Goal: Transaction & Acquisition: Purchase product/service

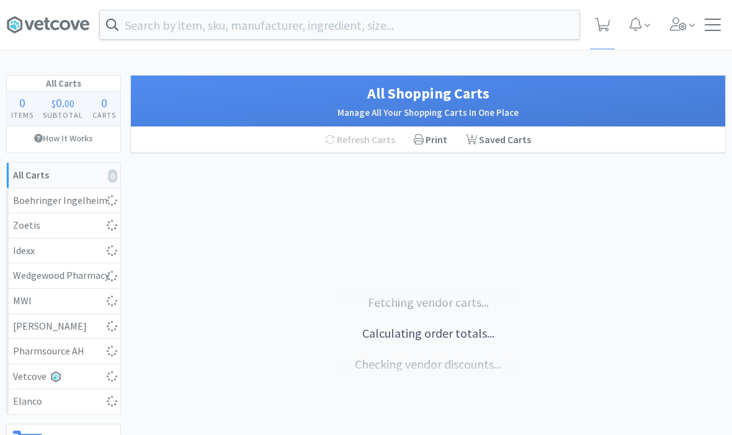
select select "1"
select select "5"
select select "2"
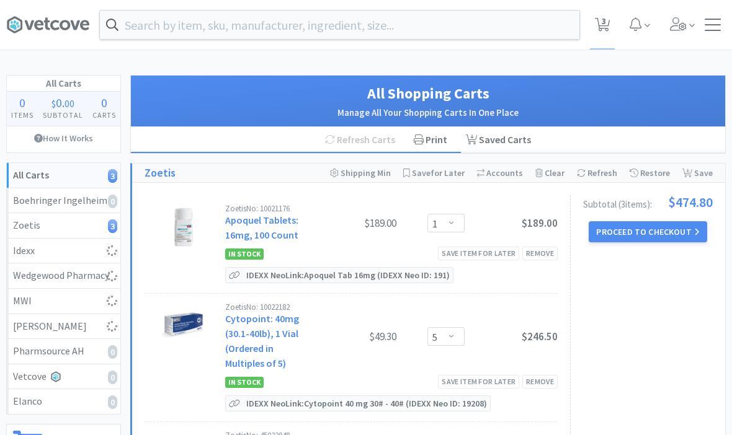
select select "1"
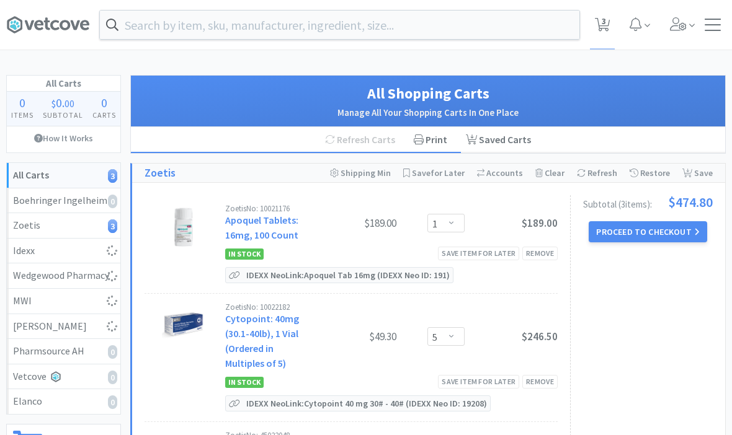
select select "1"
select select "5"
select select "4"
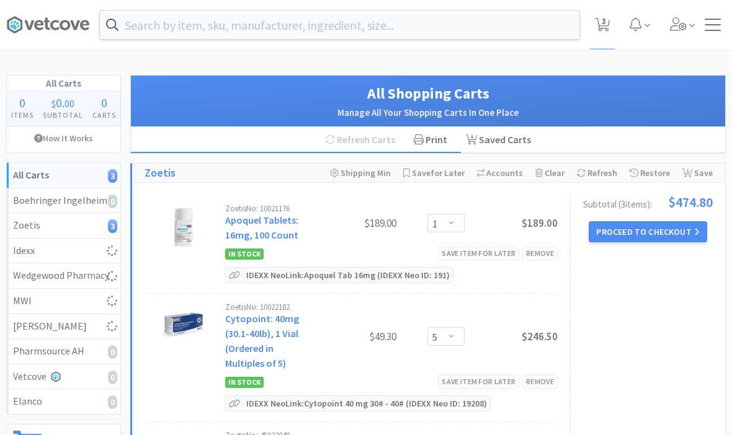
select select "1"
select select "3"
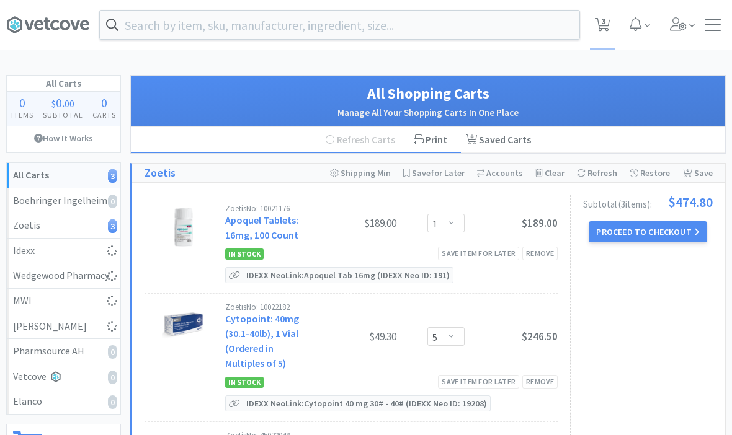
select select "1"
select select "2"
select select "1"
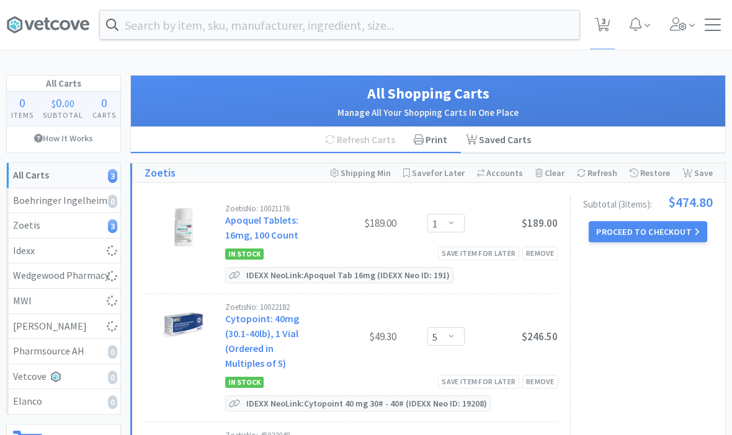
select select "1"
select select "2"
select select "1"
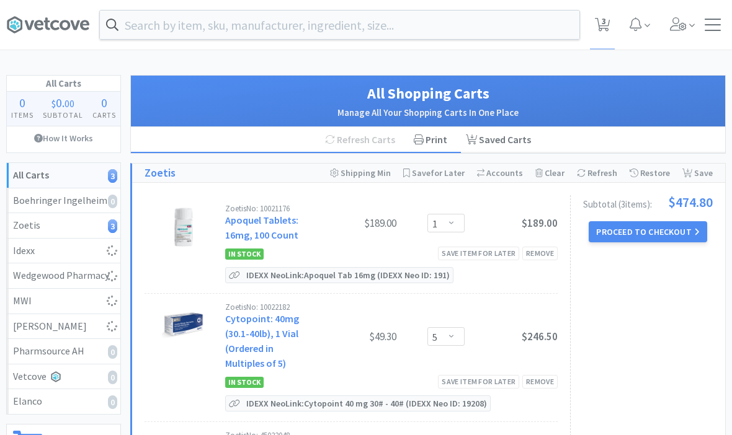
select select "1"
select select "3"
select select "4"
select select "1"
select select "3"
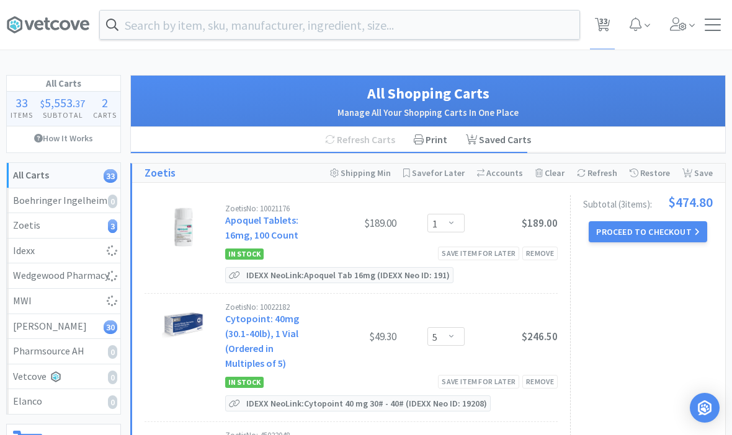
select select "2"
select select "1"
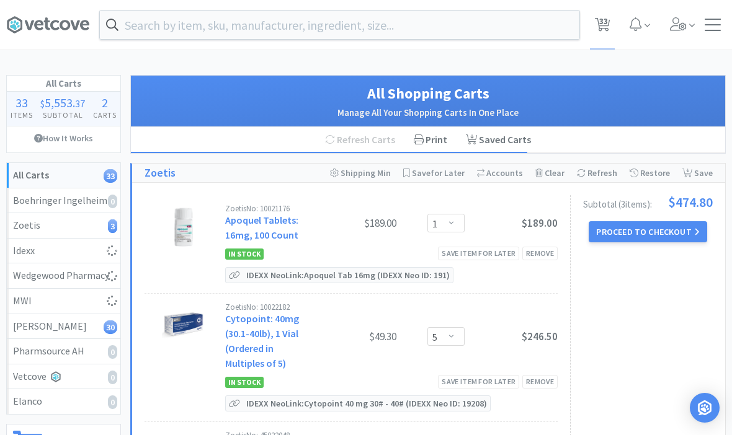
select select "3"
select select "2"
select select "10"
select select "1"
select select "4"
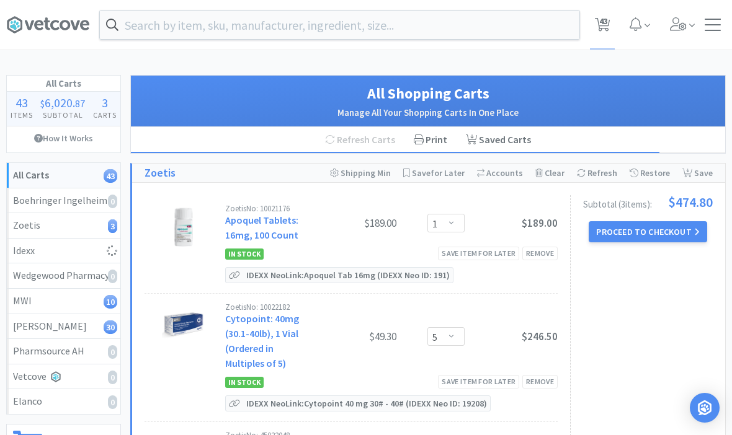
select select "1"
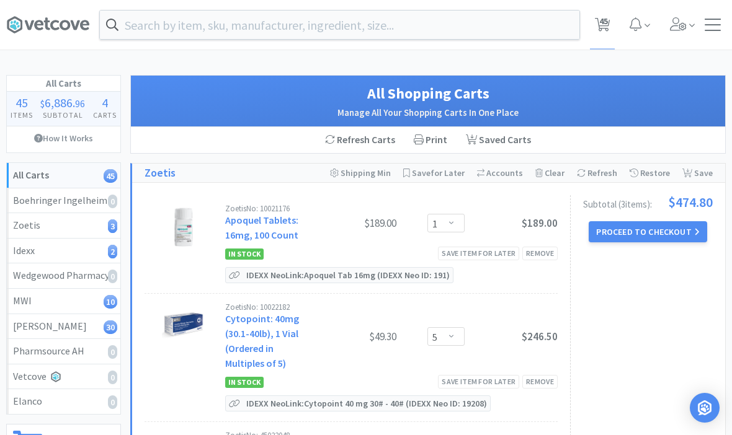
click at [710, 17] on div "Orders Shopping Discuss Discuss 45 45" at bounding box center [366, 25] width 720 height 50
click at [717, 26] on div at bounding box center [713, 25] width 16 height 12
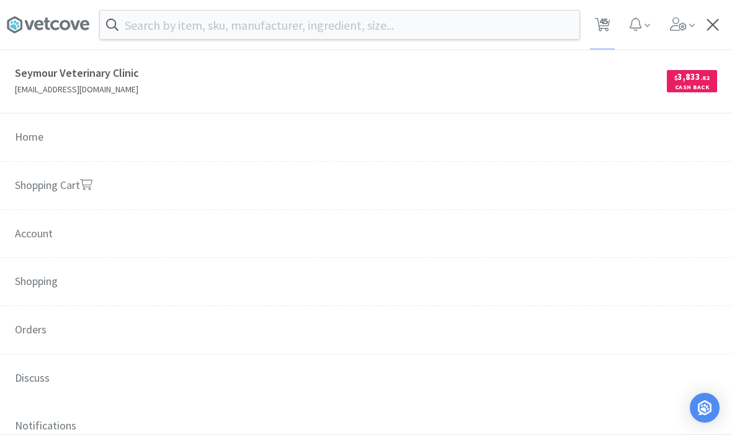
click at [100, 327] on span "Orders" at bounding box center [366, 330] width 732 height 49
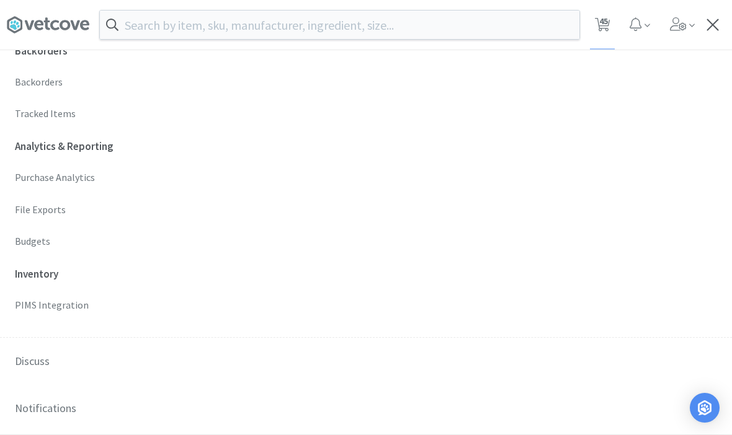
scroll to position [480, 0]
click at [29, 236] on p "Budgets" at bounding box center [366, 241] width 702 height 16
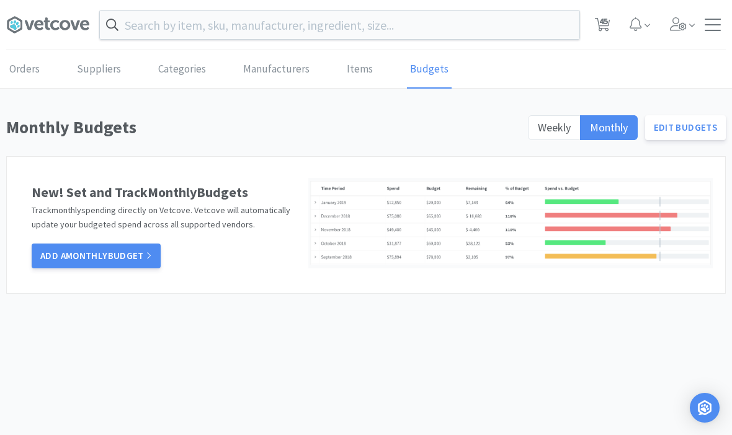
click at [539, 134] on label "Weekly" at bounding box center [554, 127] width 53 height 25
click at [538, 132] on input "Weekly" at bounding box center [538, 132] width 0 height 0
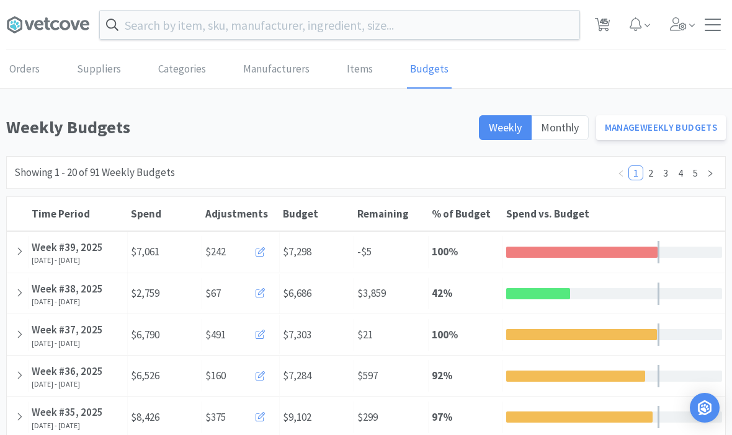
click at [687, 129] on link "Manage Weekly Budgets" at bounding box center [661, 127] width 130 height 25
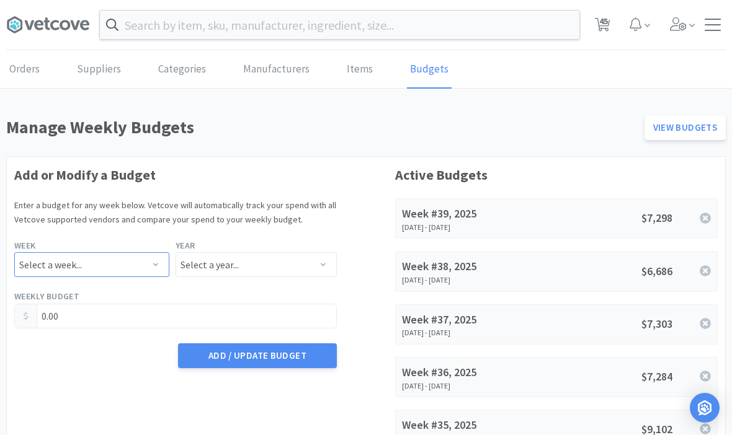
click at [86, 264] on select "Select a week... Week 1 ([DATE] - [DATE]) Week 2 ([DATE] - [DATE]) Week 3 ([DAT…" at bounding box center [91, 264] width 155 height 25
select select "40"
click at [228, 275] on select "Select a year... 2023 2024 2025 2026 2027 2028 2029 2030 2031 2032 2033 2034" at bounding box center [256, 264] width 161 height 25
select select "2025"
click at [83, 315] on input "0.00" at bounding box center [175, 317] width 321 height 24
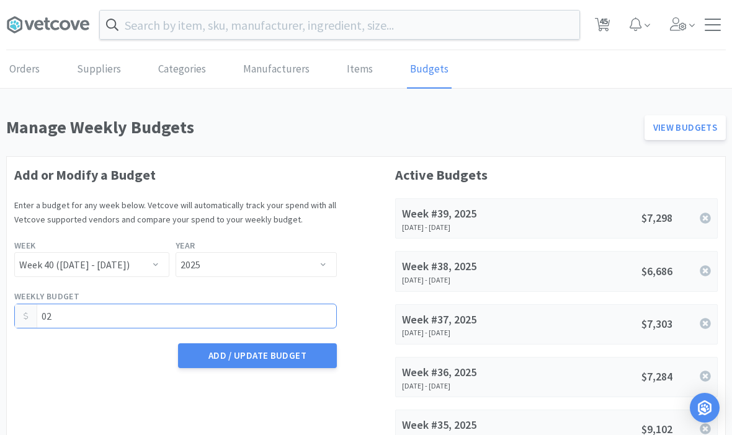
type input "0"
type input "7,602.06"
click at [234, 352] on button "Add / Update Budget" at bounding box center [257, 356] width 159 height 25
click at [603, 24] on span "45" at bounding box center [603, 21] width 9 height 50
select select "1"
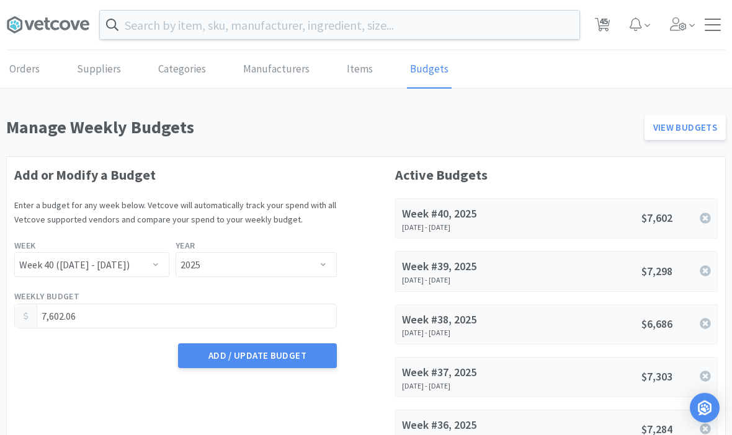
select select "5"
select select "2"
select select "1"
select select "2"
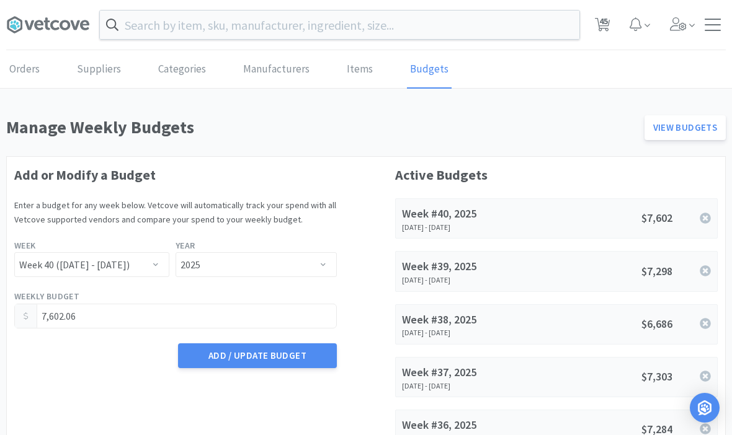
select select "1"
select select "3"
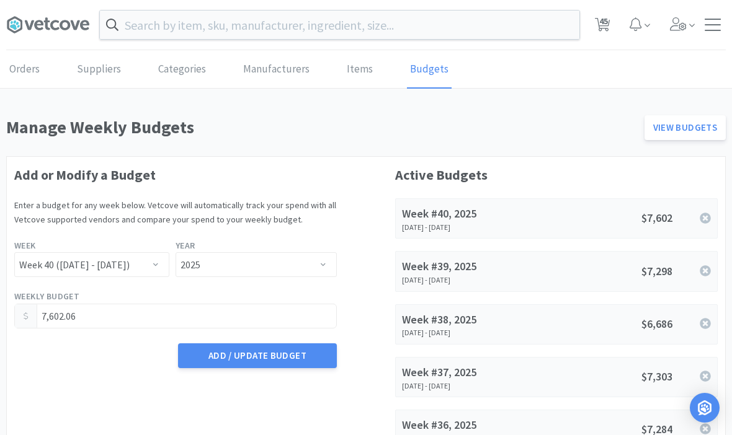
select select "2"
select select "10"
select select "1"
select select "4"
select select "1"
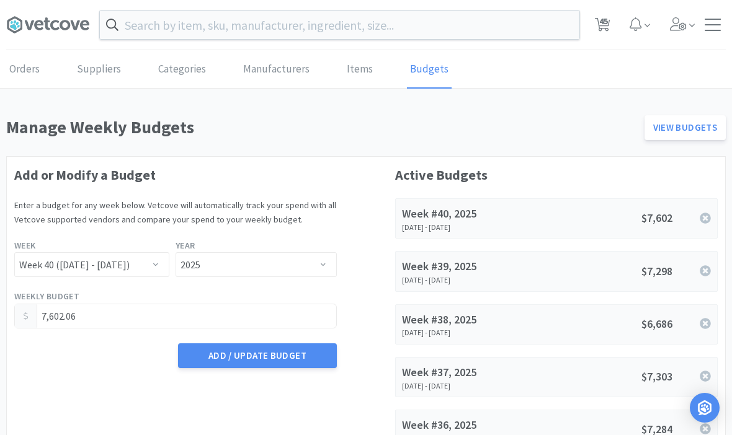
select select "1"
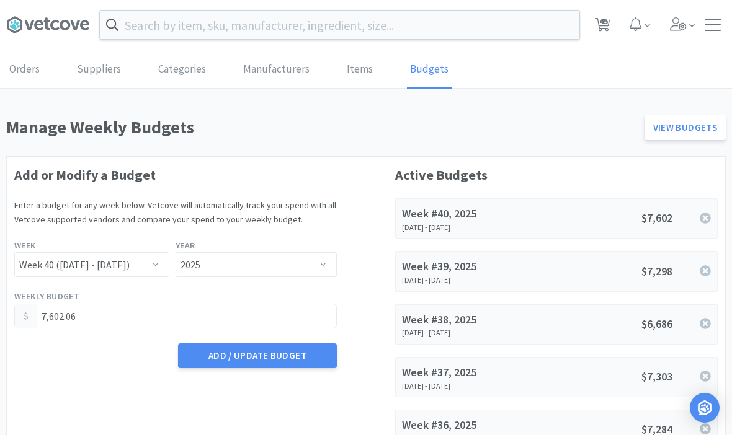
select select "1"
select select "5"
select select "4"
select select "1"
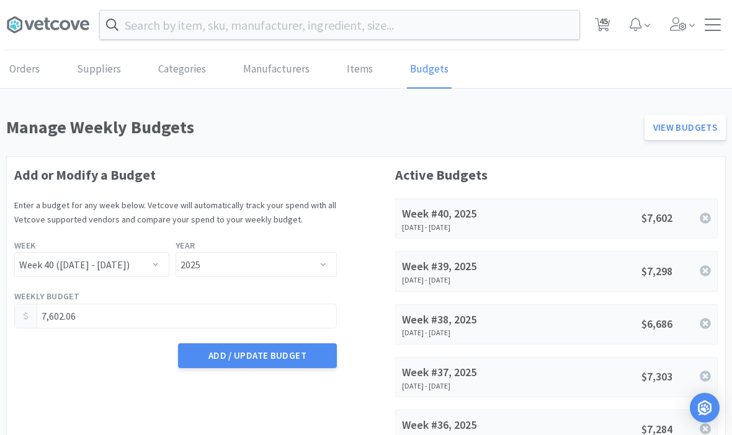
select select "1"
select select "3"
select select "1"
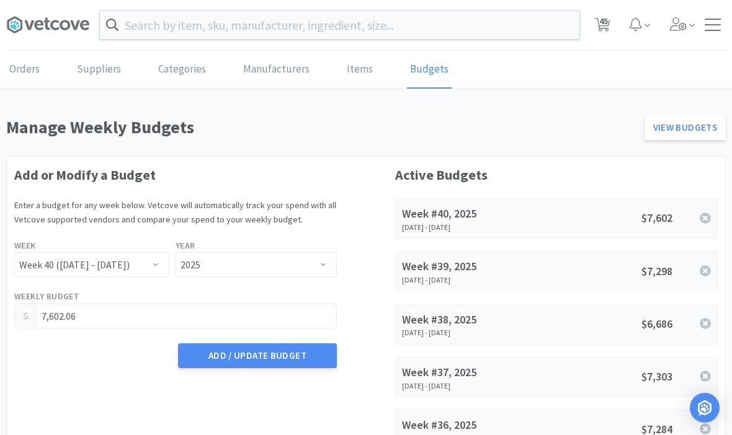
select select "2"
select select "1"
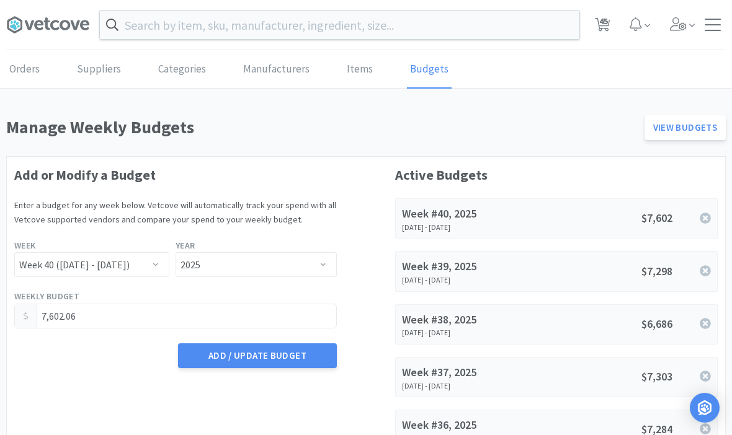
select select "1"
select select "2"
select select "1"
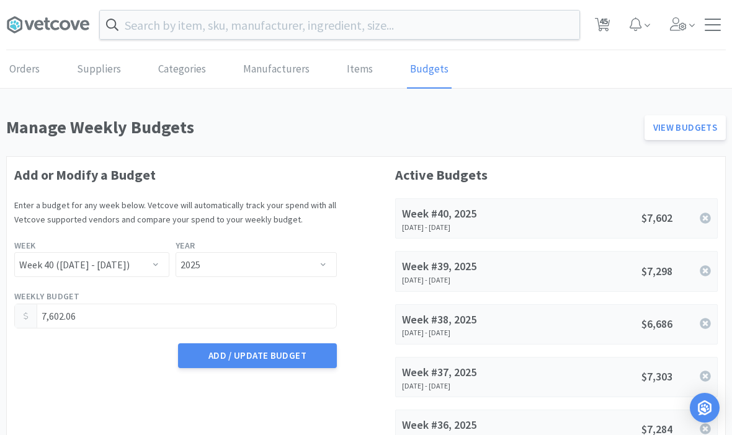
select select "3"
select select "4"
select select "1"
select select "3"
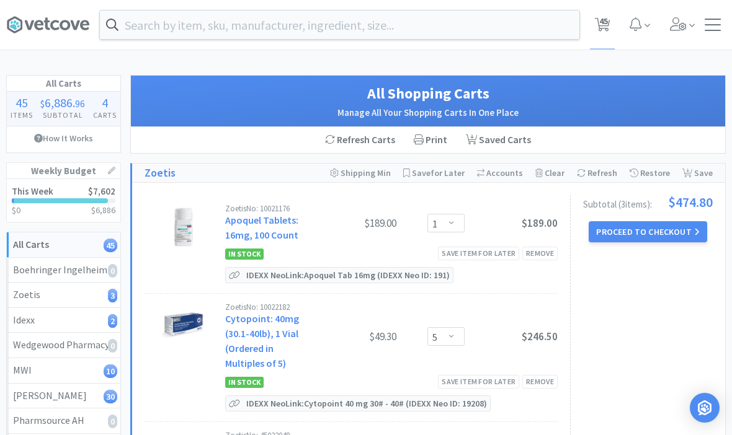
click at [114, 164] on link at bounding box center [111, 170] width 7 height 15
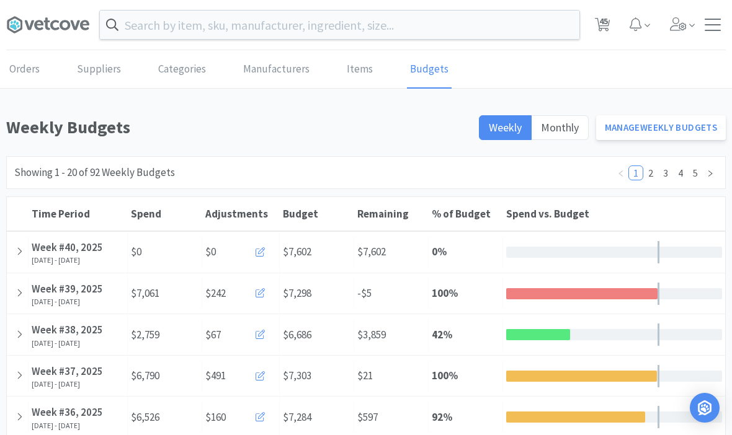
click at [17, 255] on icon at bounding box center [19, 251] width 7 height 11
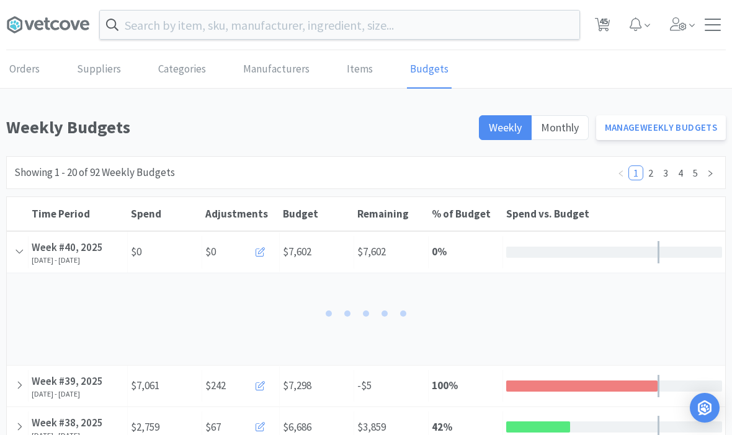
click at [264, 255] on icon at bounding box center [260, 252] width 9 height 9
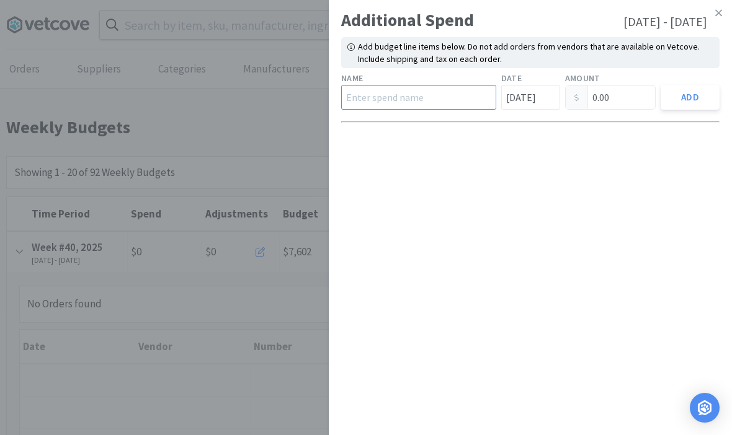
click at [385, 106] on input "text" at bounding box center [418, 97] width 155 height 25
type input "459.18"
click at [686, 102] on button "Add" at bounding box center [690, 97] width 59 height 25
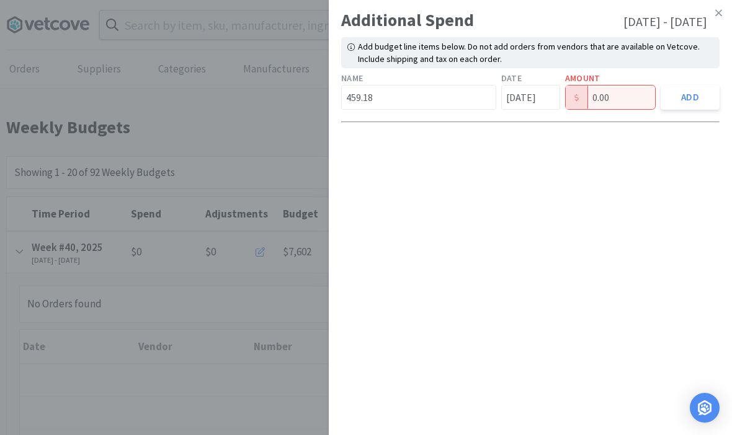
click at [618, 103] on input "0.00" at bounding box center [611, 98] width 90 height 24
type input "0"
type input "459.18"
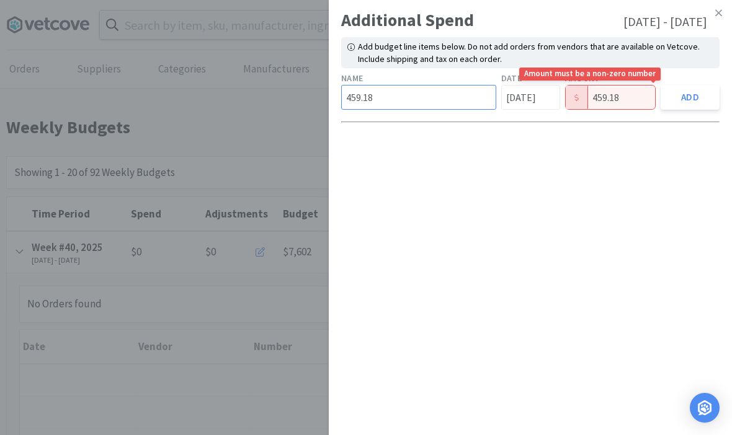
click at [409, 99] on input "459.18" at bounding box center [418, 97] width 155 height 25
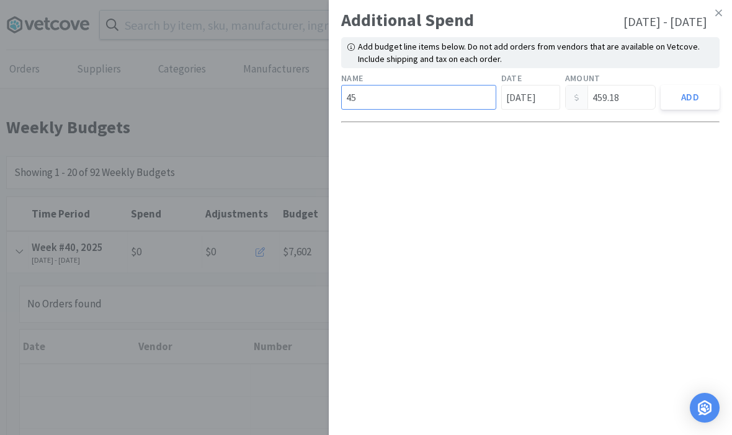
type input "4"
type input "Royal Canin"
click at [684, 105] on button "Add" at bounding box center [690, 97] width 59 height 25
type input "0.00"
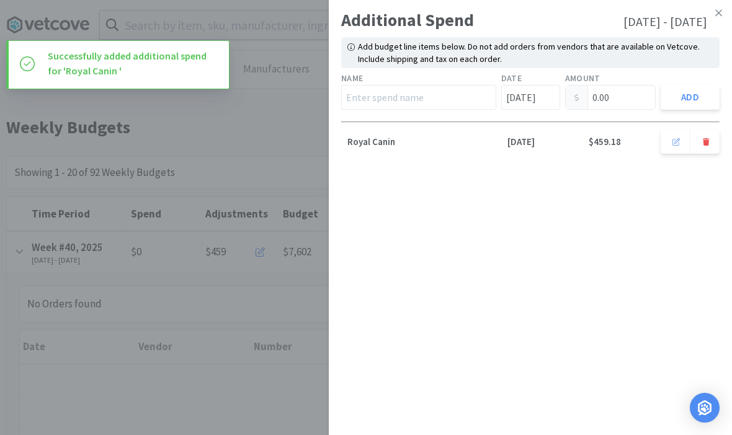
click at [715, 13] on icon at bounding box center [718, 12] width 7 height 11
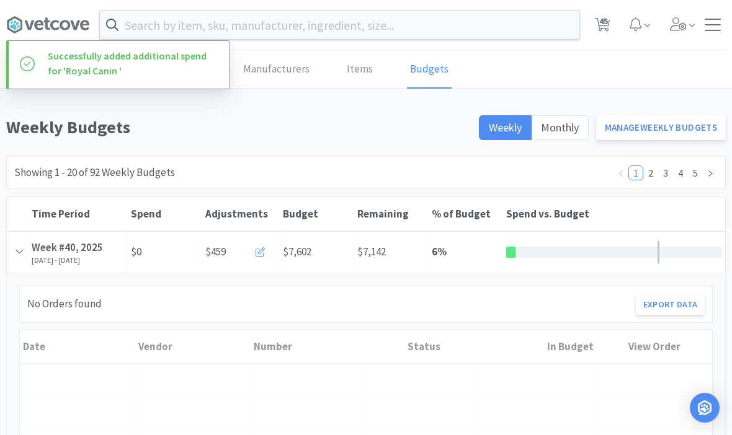
click at [597, 22] on icon at bounding box center [603, 25] width 16 height 14
select select "1"
select select "5"
select select "2"
select select "1"
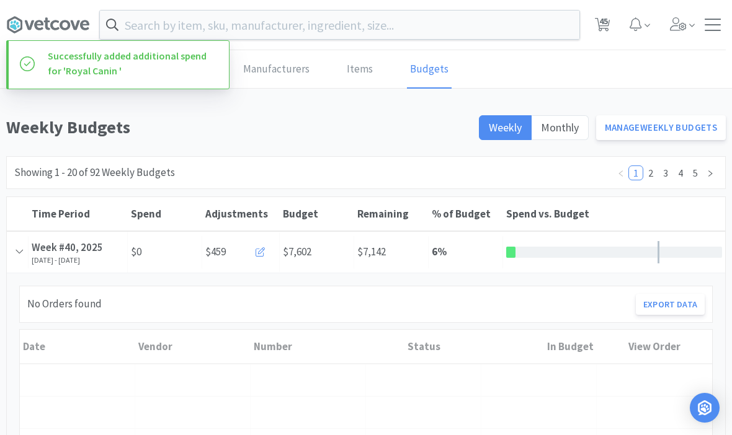
select select "1"
select select "2"
select select "1"
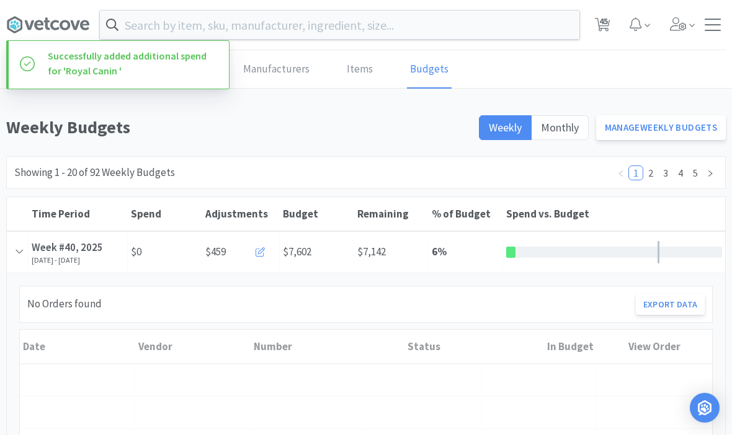
select select "1"
select select "3"
select select "2"
select select "10"
select select "1"
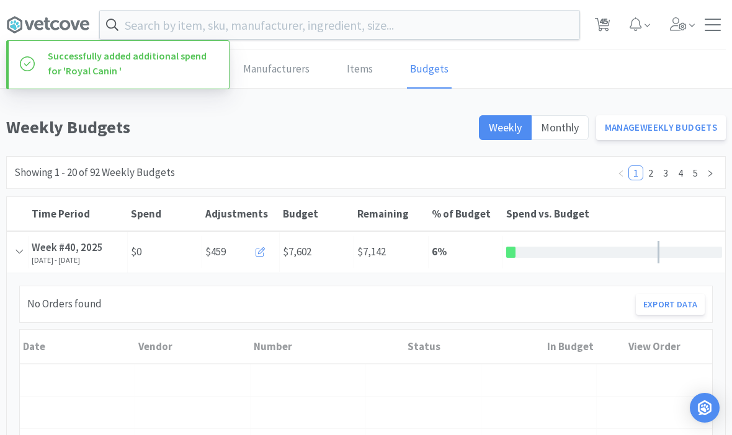
select select "4"
select select "1"
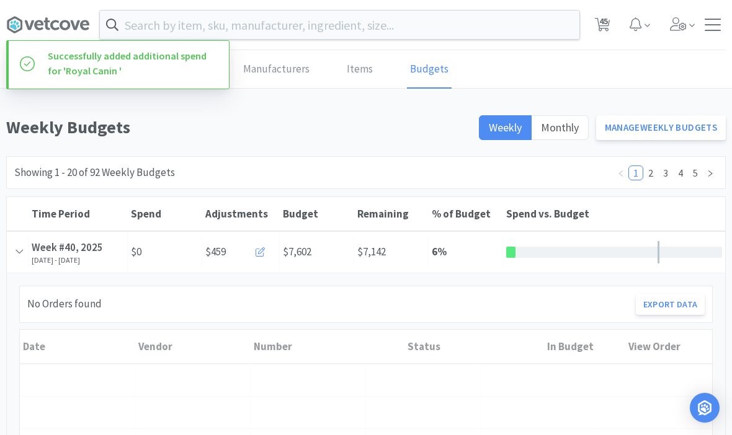
select select "1"
select select "5"
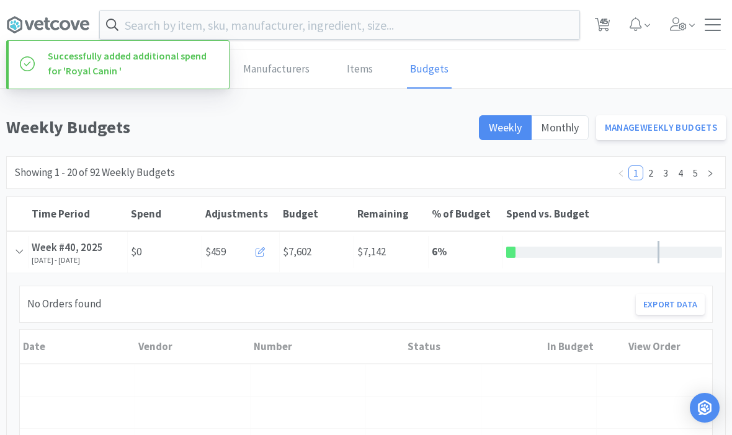
select select "4"
select select "1"
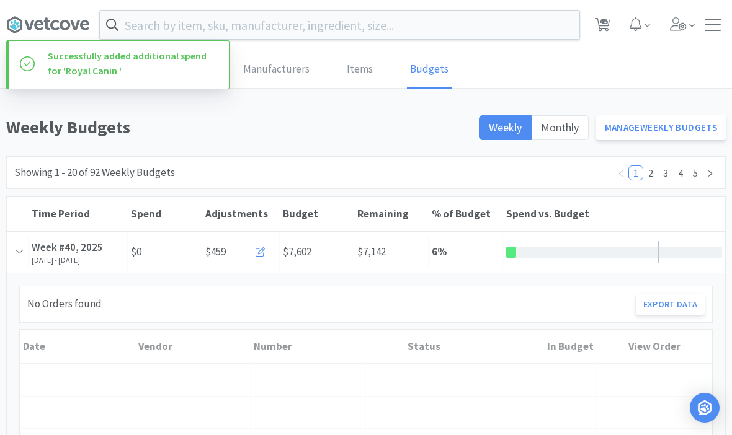
select select "3"
select select "1"
select select "2"
select select "1"
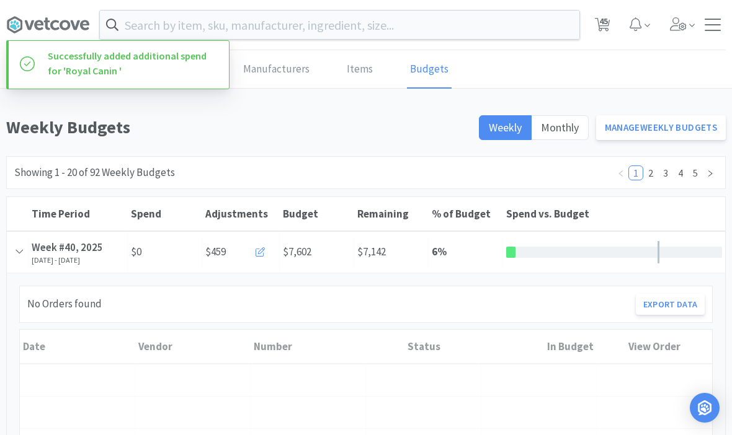
select select "1"
select select "2"
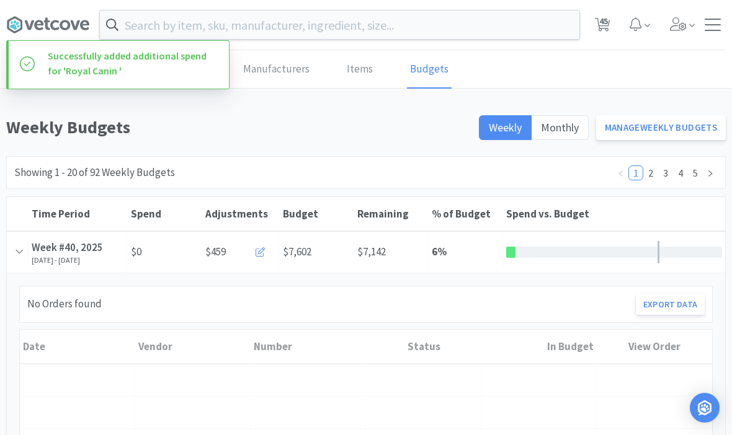
select select "1"
select select "3"
select select "4"
select select "1"
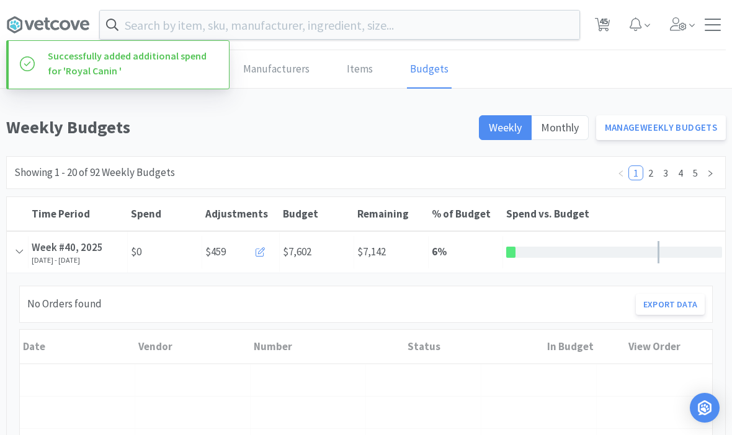
select select "3"
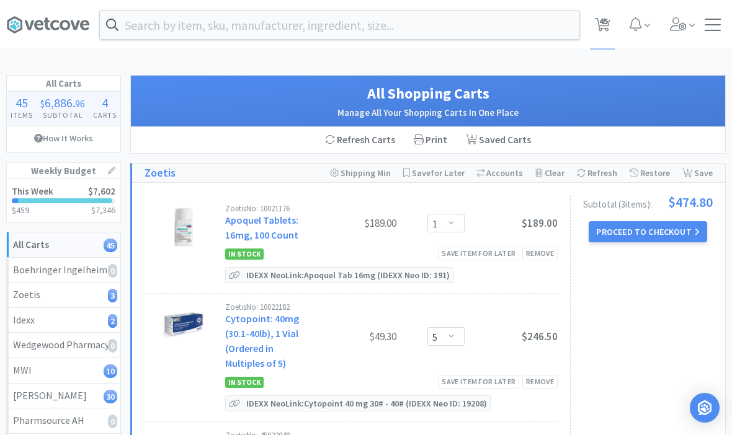
click at [22, 368] on div "MWI 10" at bounding box center [63, 371] width 101 height 16
select select "2"
select select "1"
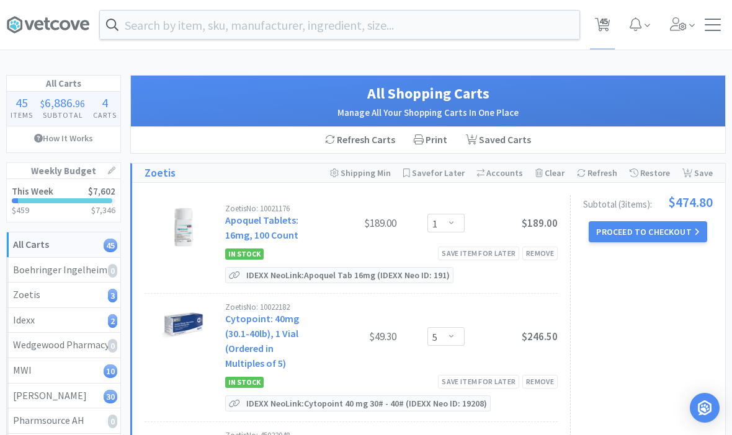
select select "1"
select select "3"
select select "2"
select select "10"
select select "1"
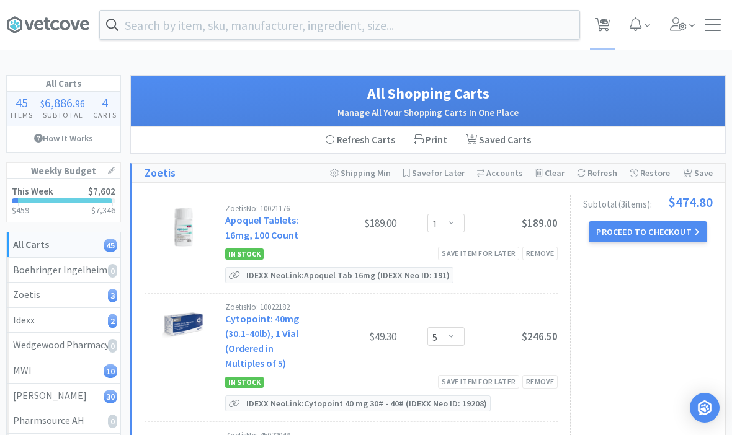
select select "4"
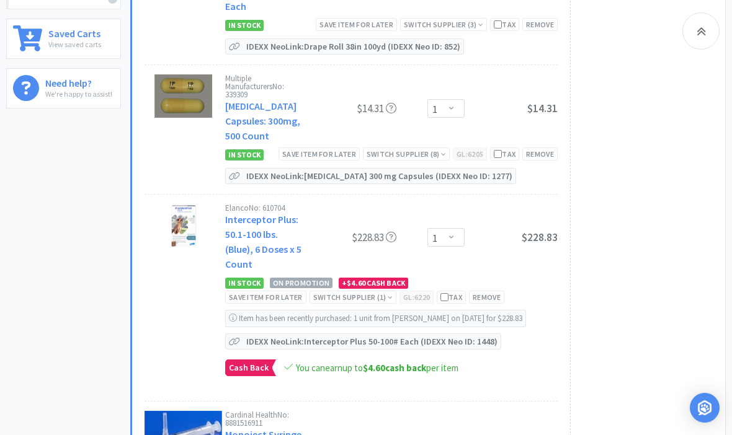
scroll to position [486, 0]
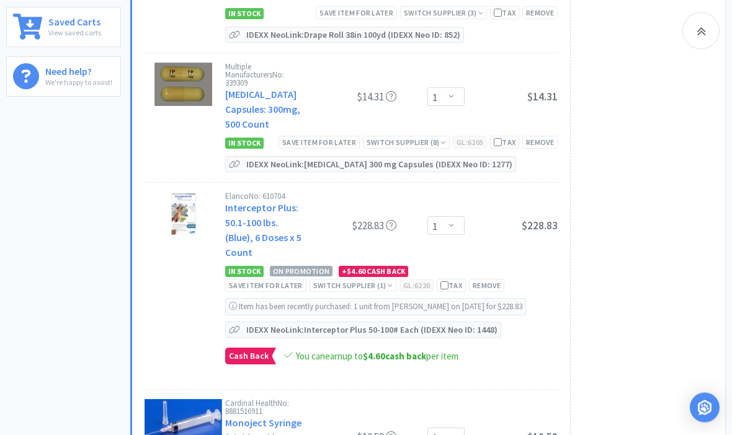
click at [374, 280] on div "Switch Supplier ( 1 )" at bounding box center [352, 286] width 79 height 12
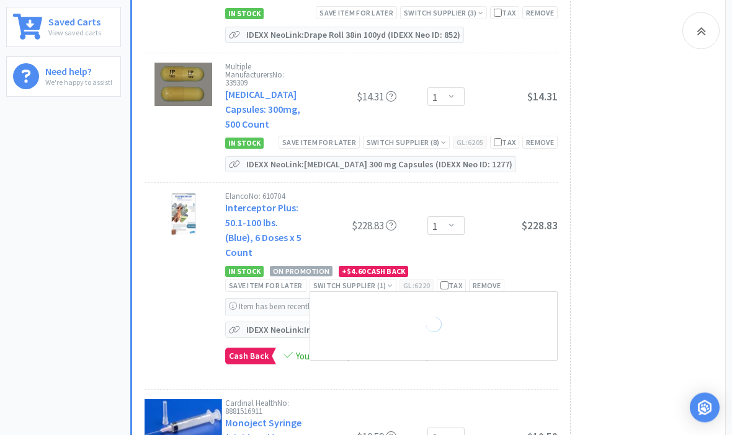
scroll to position [487, 0]
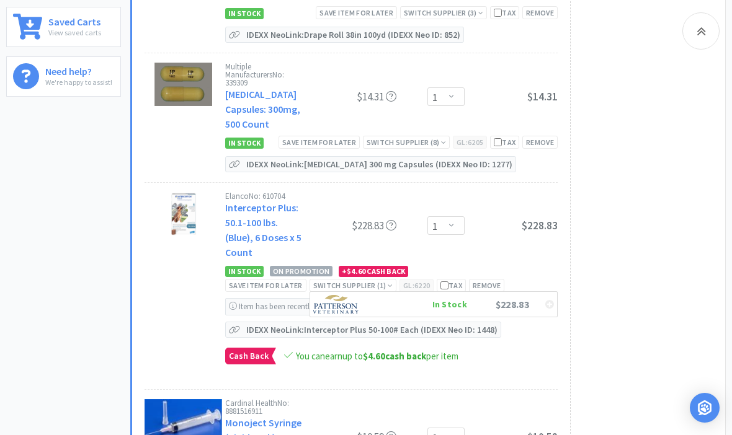
click at [391, 295] on div "In Stock" at bounding box center [421, 304] width 92 height 19
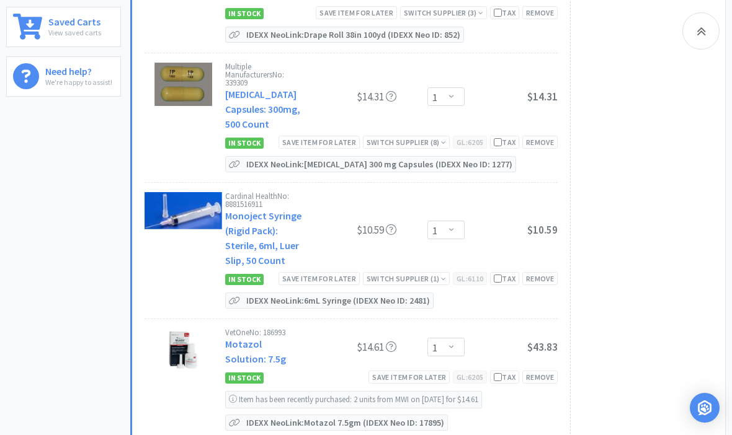
select select "3"
select select "2"
select select "10"
select select "1"
select select "4"
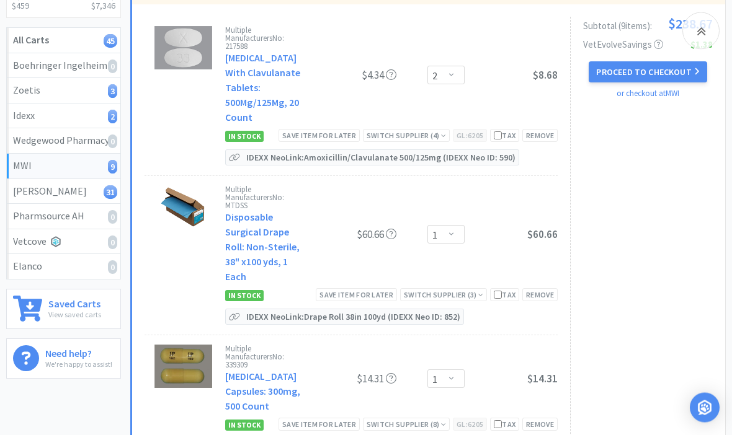
scroll to position [205, 0]
click at [441, 421] on icon at bounding box center [443, 424] width 5 height 7
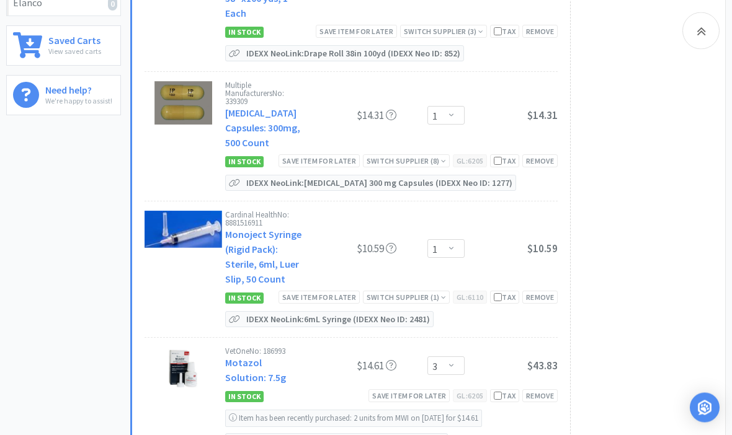
click at [418, 156] on div "Switch Supplier ( 8 )" at bounding box center [406, 162] width 79 height 12
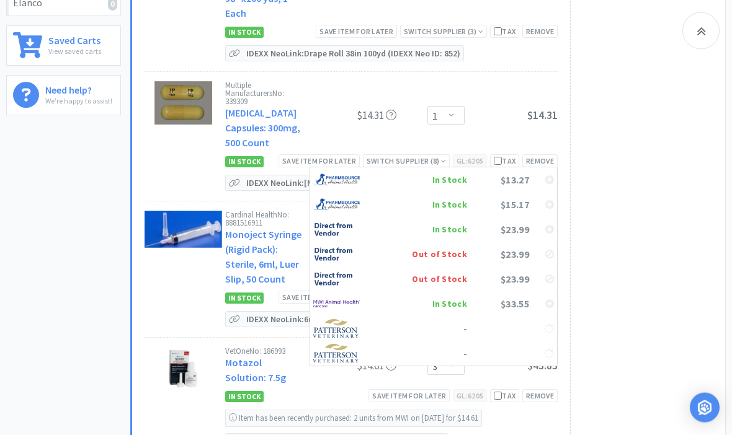
scroll to position [468, 0]
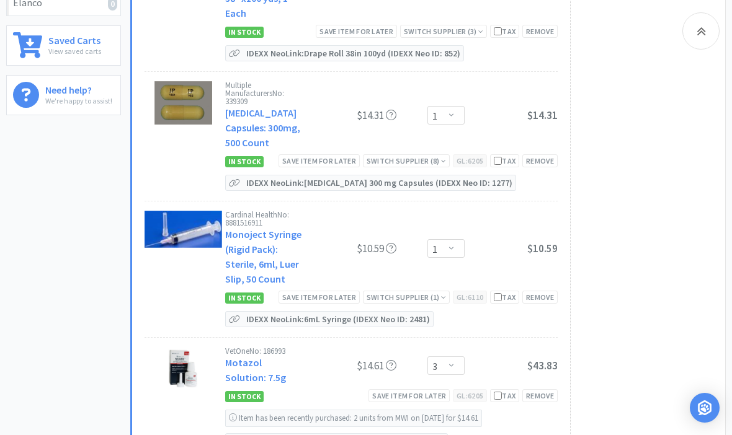
click at [655, 182] on div "Subtotal ( 9 item s ): $238.67 VetEvolve Savings $1.38 Proceed to Checkout or c…" at bounding box center [641, 368] width 143 height 1231
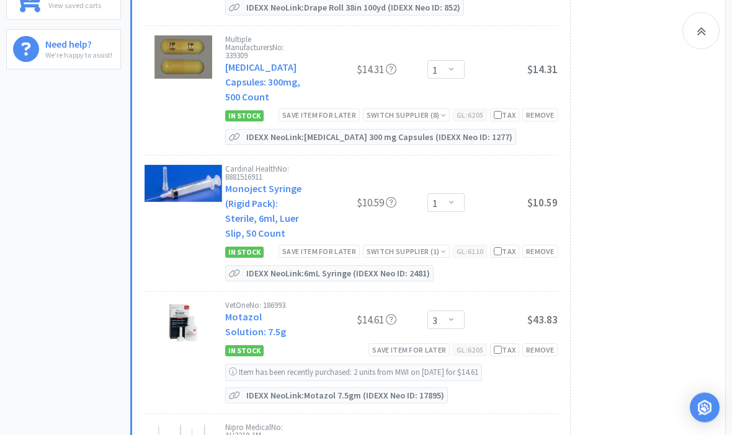
scroll to position [515, 0]
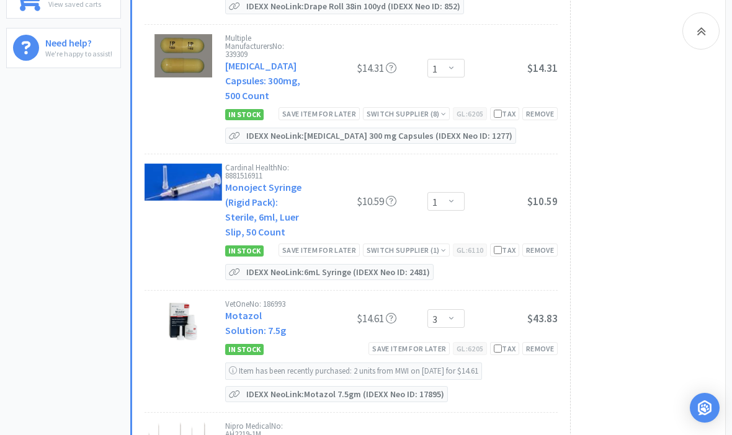
click at [430, 244] on div "Switch Supplier ( 1 )" at bounding box center [406, 250] width 79 height 12
click at [427, 260] on div "In Stock" at bounding box center [421, 269] width 92 height 19
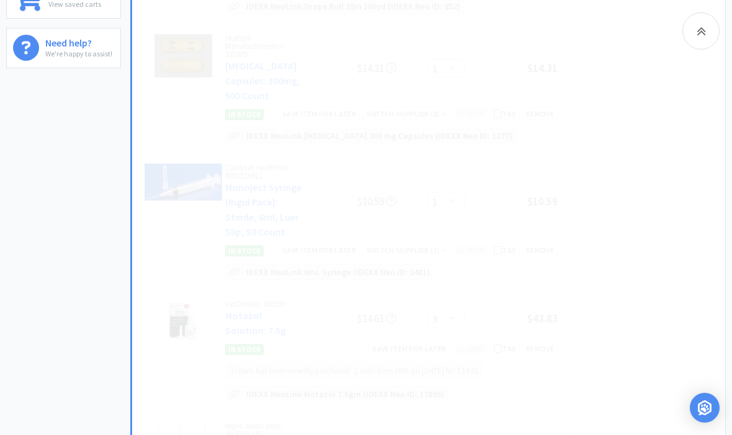
select select "3"
select select "2"
select select "10"
select select "1"
select select "4"
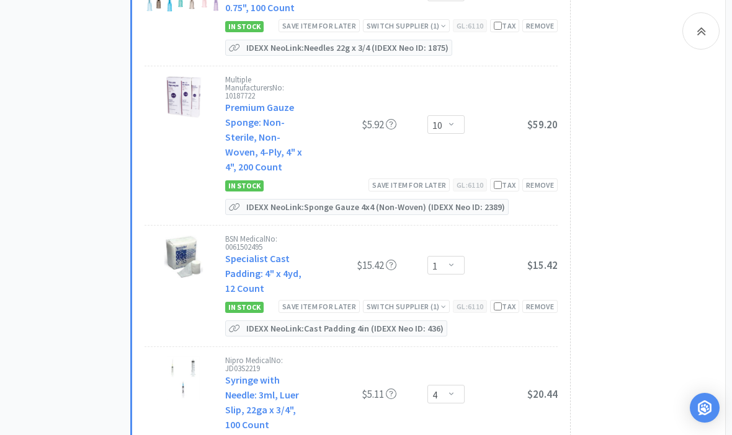
scroll to position [914, 0]
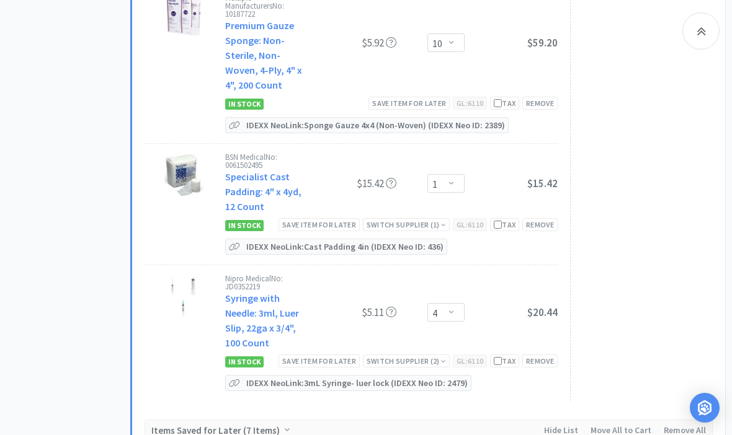
click at [420, 219] on div "Switch Supplier ( 1 )" at bounding box center [406, 225] width 79 height 12
click at [403, 234] on div "In Stock" at bounding box center [421, 243] width 92 height 19
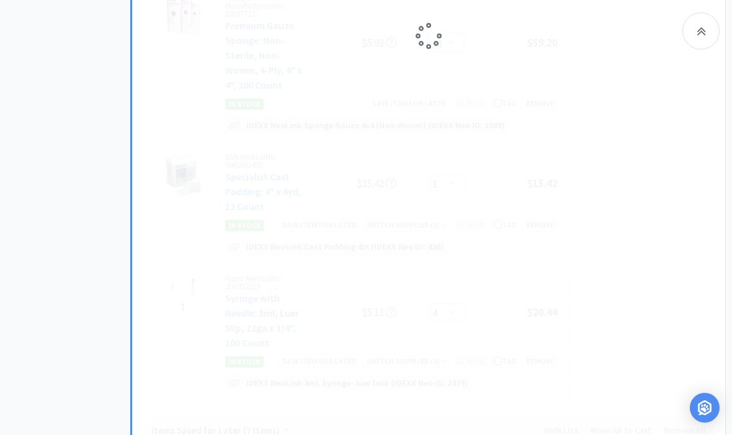
select select "4"
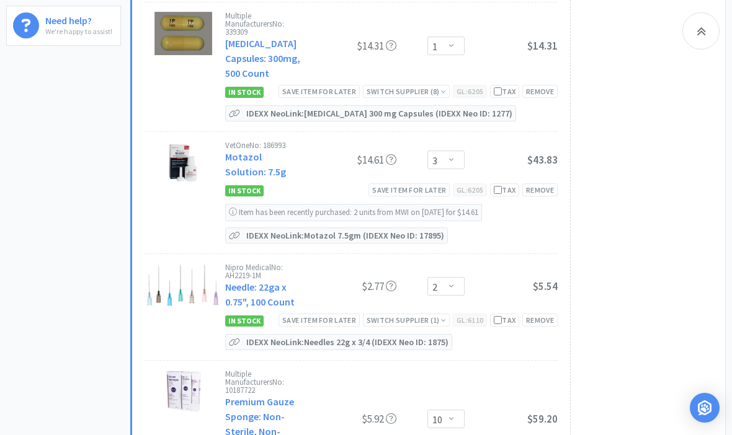
scroll to position [537, 0]
click at [429, 315] on div "Switch Supplier ( 1 )" at bounding box center [406, 321] width 79 height 12
click at [406, 330] on div "In Stock" at bounding box center [421, 339] width 92 height 19
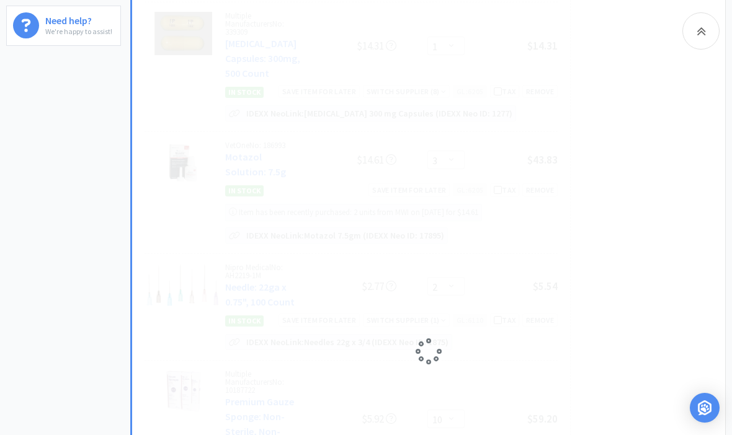
select select "10"
select select "4"
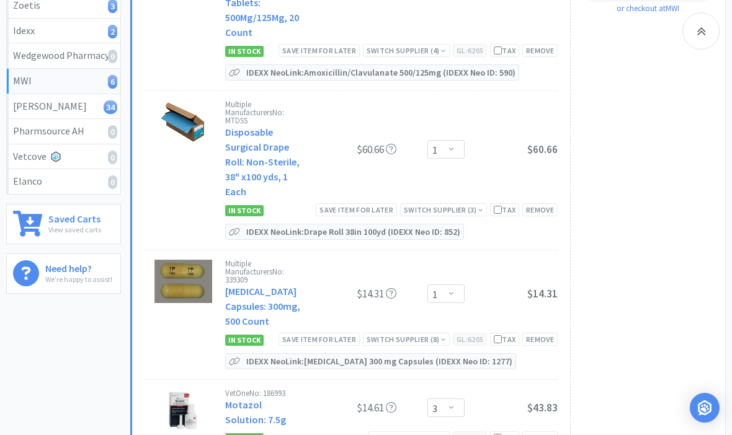
scroll to position [288, 0]
click at [432, 335] on div "Switch Supplier ( 8 )" at bounding box center [406, 341] width 79 height 12
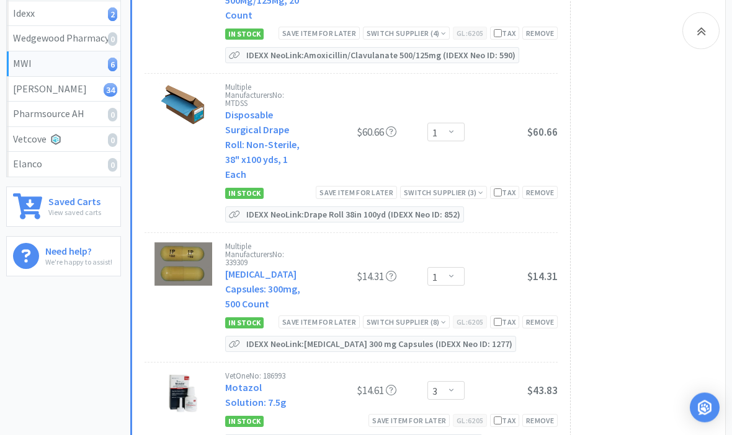
scroll to position [308, 0]
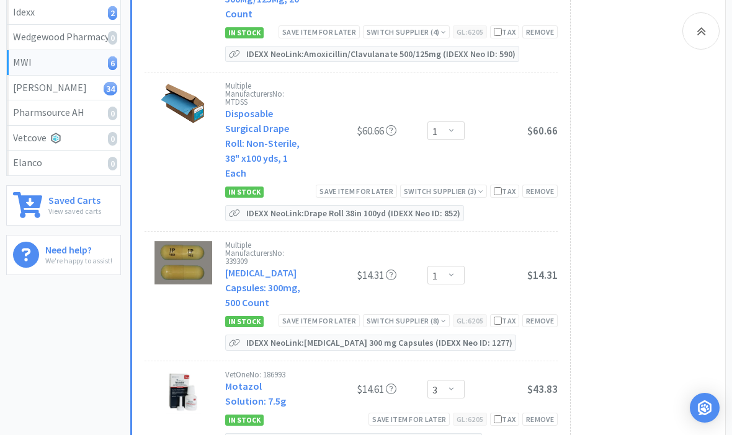
click at [419, 315] on div "Switch Supplier ( 8 )" at bounding box center [406, 321] width 79 height 12
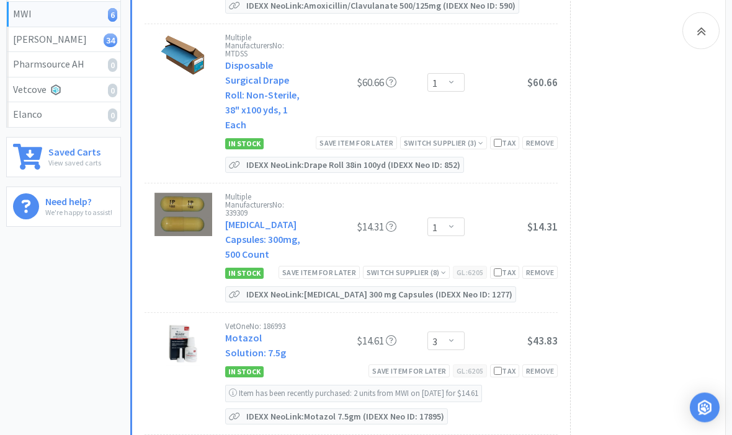
click at [428, 267] on div "Switch Supplier ( 8 )" at bounding box center [406, 273] width 79 height 12
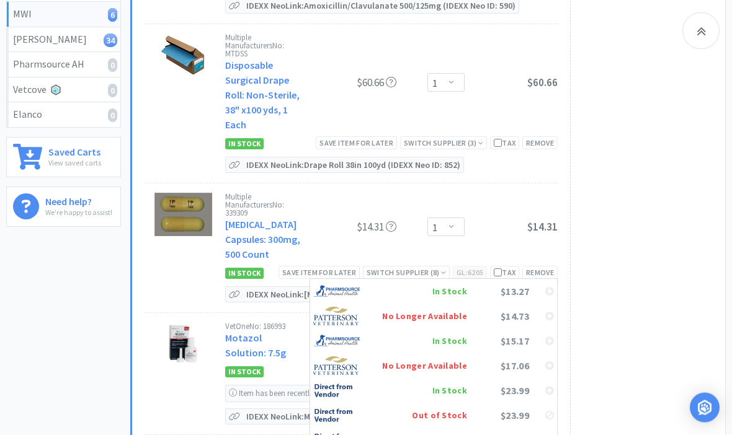
scroll to position [357, 0]
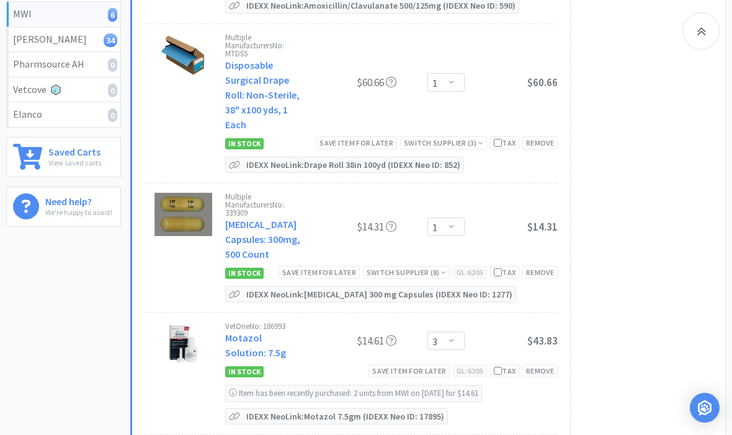
click at [642, 213] on div "Subtotal ( 6 item s ): $207.12 VetEvolve Savings $1.08 Proceed to Checkout or c…" at bounding box center [641, 298] width 143 height 866
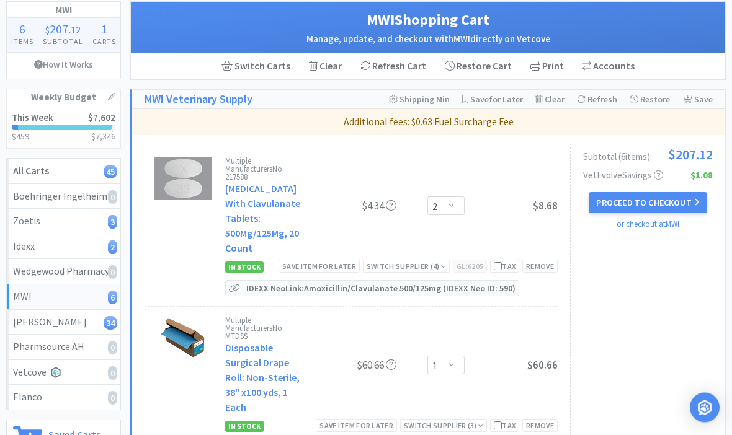
click at [659, 205] on button "Proceed to Checkout" at bounding box center [648, 203] width 118 height 21
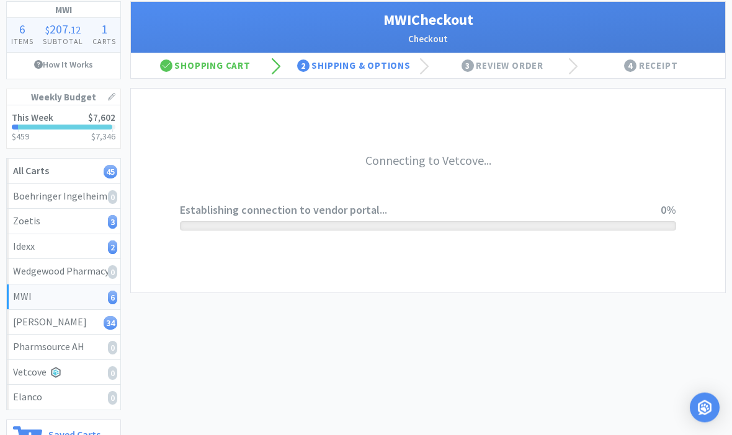
scroll to position [74, 0]
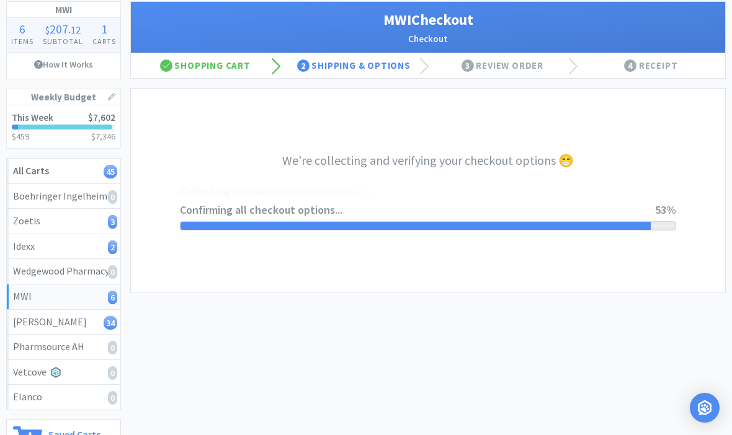
select select "STD_"
select select "FED"
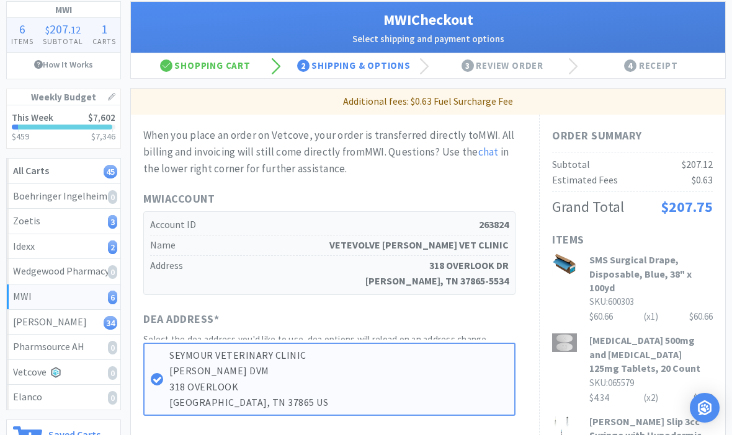
scroll to position [0, 0]
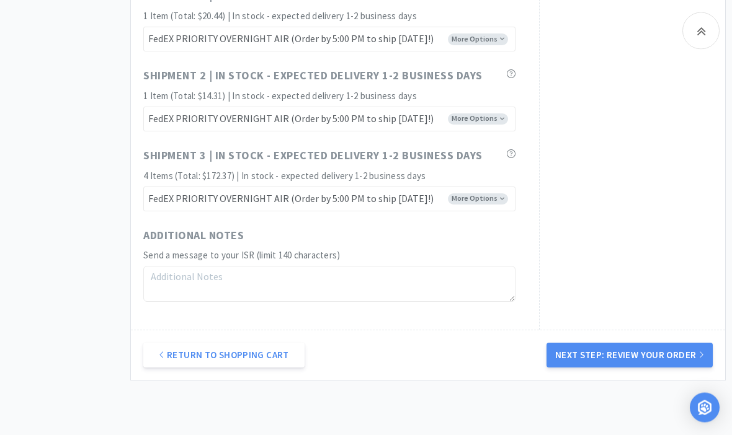
click at [654, 353] on button "Next Step: Review Your Order" at bounding box center [630, 356] width 166 height 25
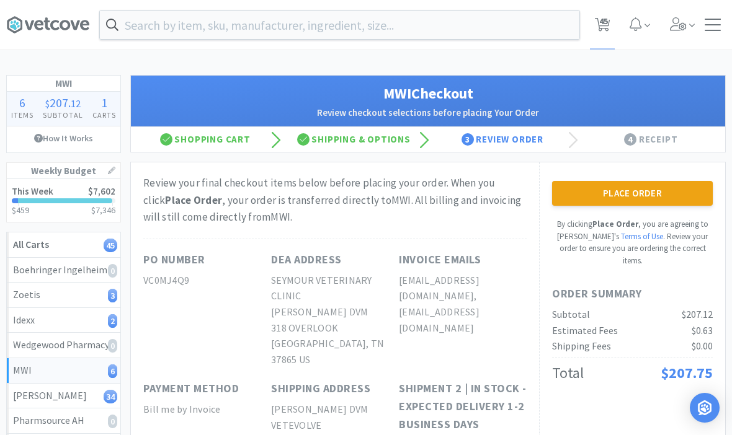
click at [671, 194] on button "Place Order" at bounding box center [632, 193] width 161 height 25
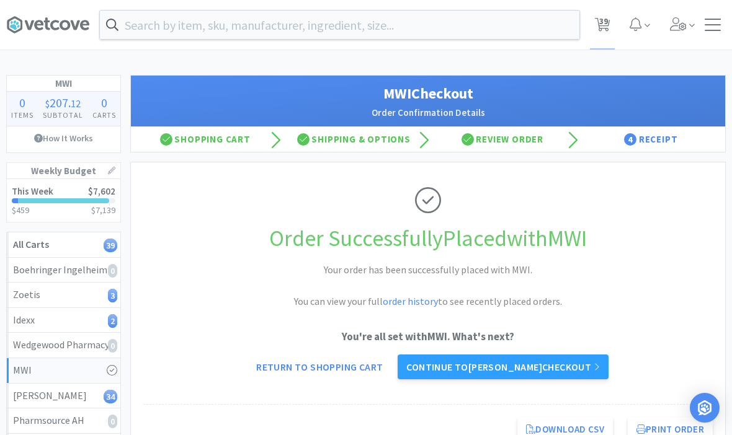
click at [605, 27] on span "39" at bounding box center [603, 21] width 9 height 50
select select "1"
select select "5"
select select "2"
select select "1"
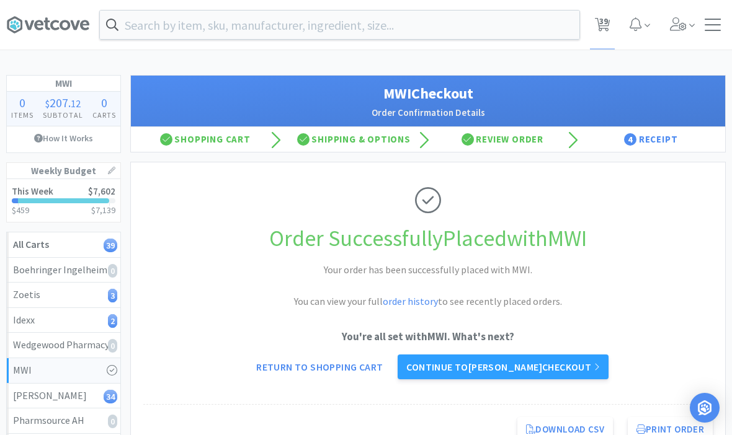
select select "1"
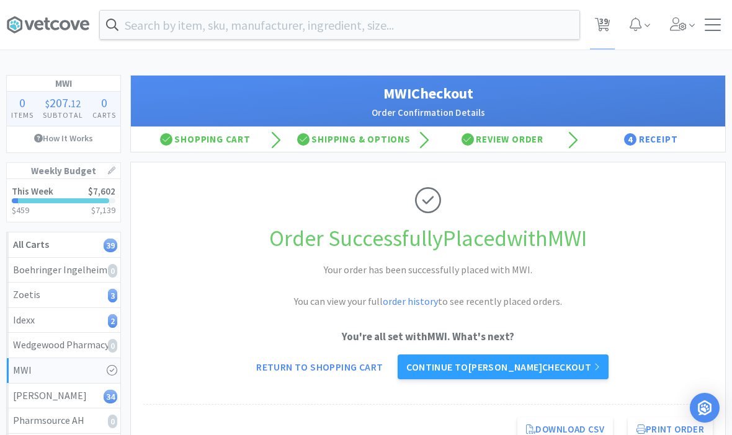
select select "1"
select select "5"
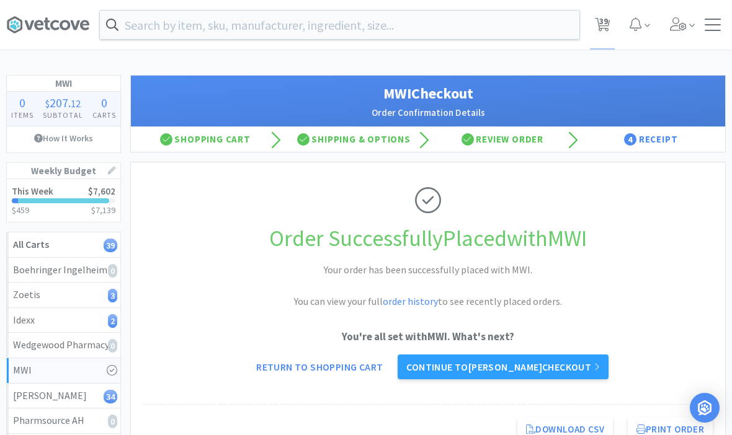
select select "4"
select select "1"
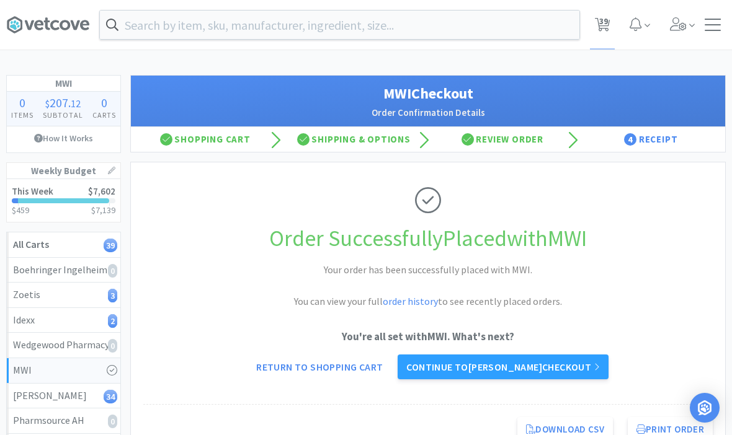
select select "3"
select select "1"
select select "2"
select select "1"
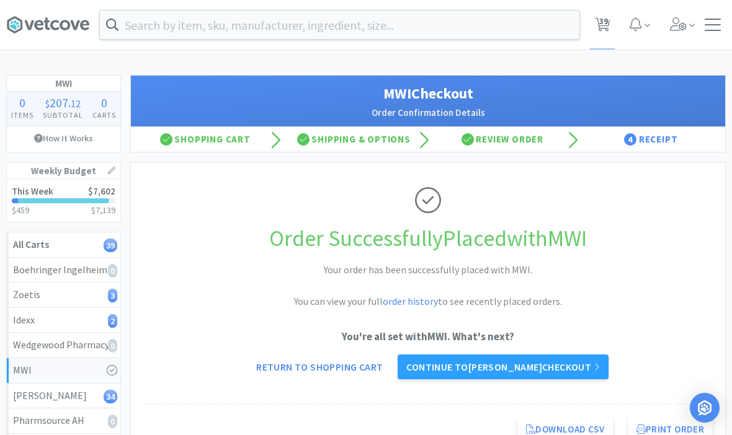
select select "1"
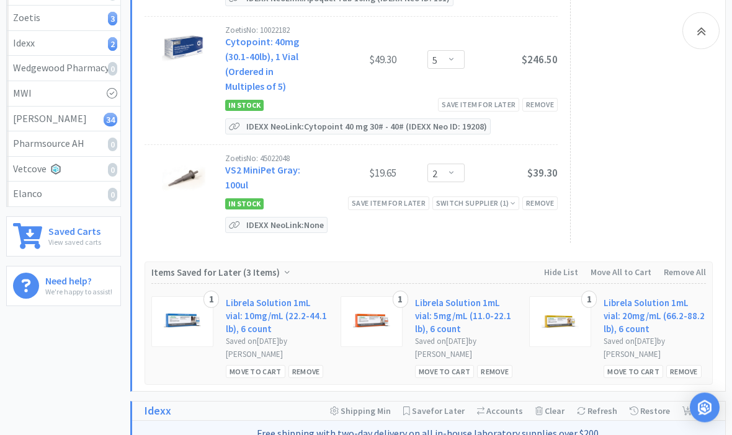
scroll to position [277, 0]
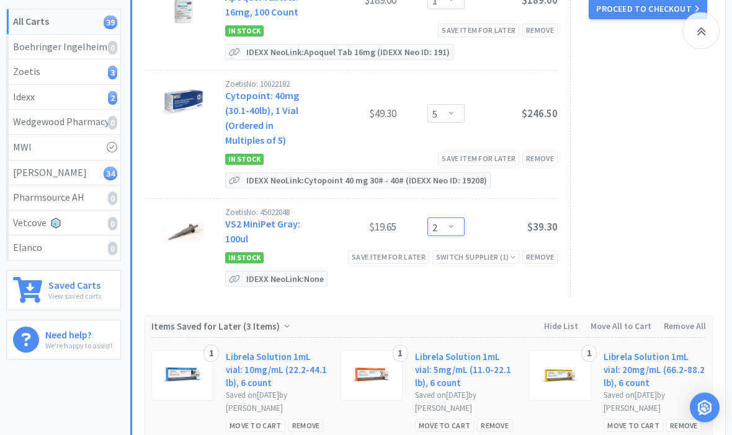
click at [450, 224] on select "Enter Quantity 1 2 3 4 5 6 7 8 9 10 11 12 13 14 15 16 17 18 19 20 Enter Quantity" at bounding box center [445, 227] width 37 height 19
click at [249, 229] on link "VS2 MiniPet Gray: 100ul" at bounding box center [262, 231] width 75 height 27
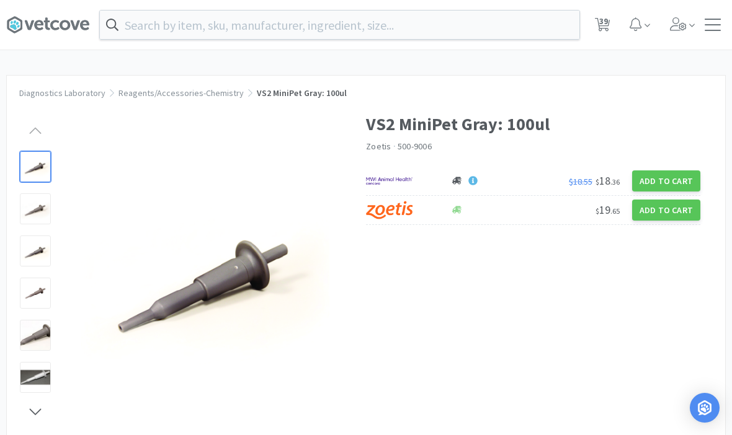
scroll to position [1, 0]
click at [455, 24] on input "text" at bounding box center [340, 25] width 480 height 29
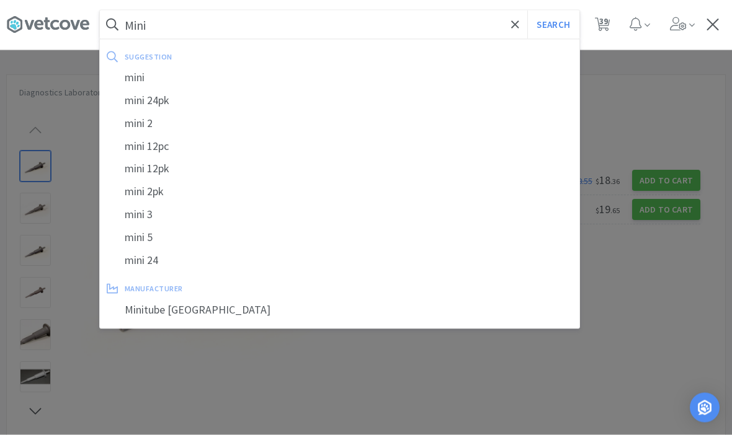
scroll to position [0, 0]
click at [632, 100] on div at bounding box center [366, 217] width 732 height 435
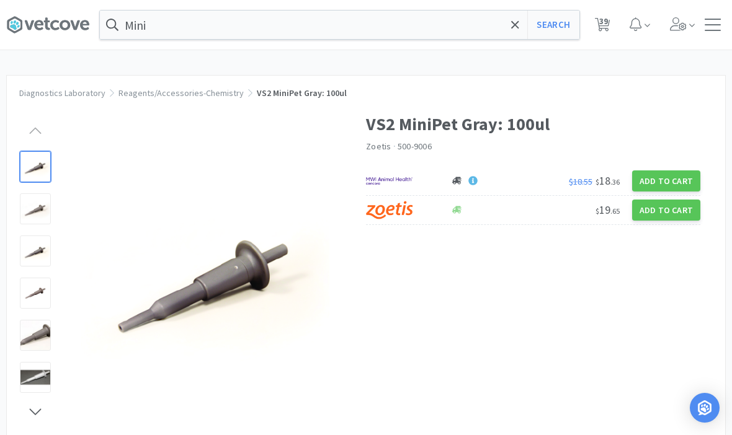
click at [377, 19] on input "Mini" at bounding box center [340, 25] width 480 height 29
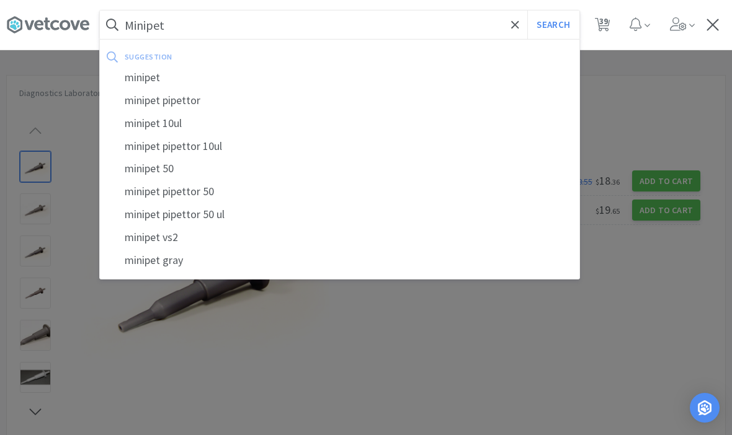
click at [553, 25] on button "Search" at bounding box center [552, 25] width 51 height 29
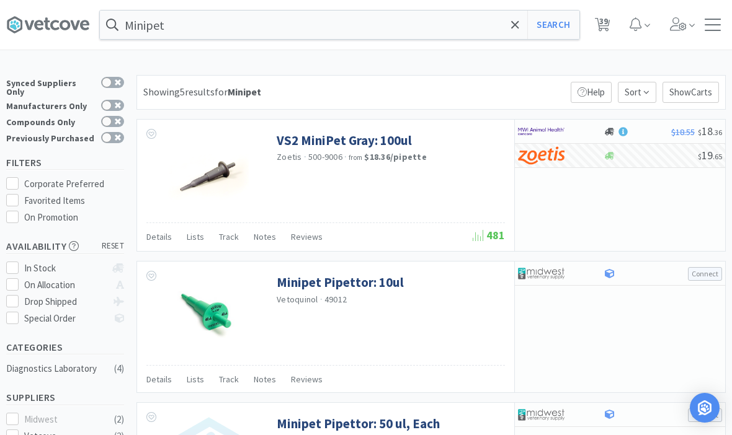
click at [605, 24] on span "39" at bounding box center [603, 21] width 9 height 50
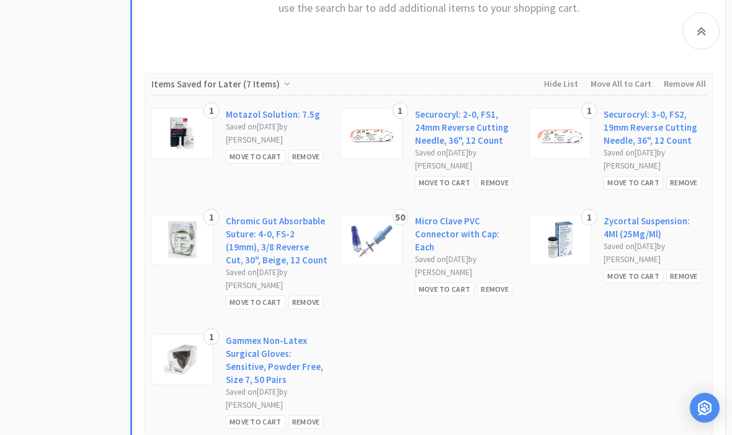
scroll to position [1202, 0]
click at [306, 151] on div "Remove" at bounding box center [305, 157] width 35 height 13
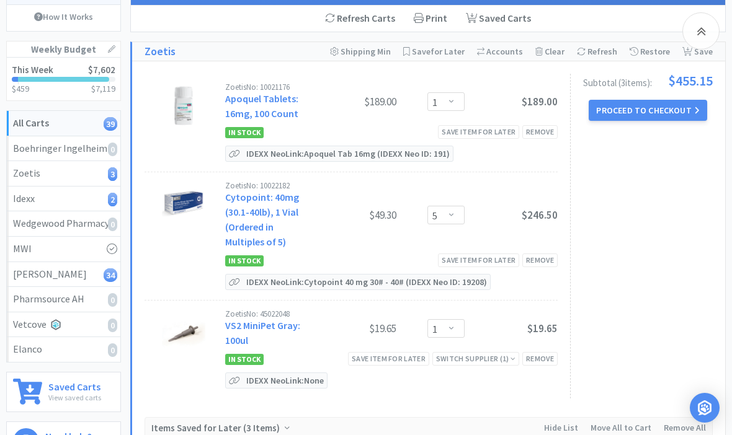
scroll to position [0, 0]
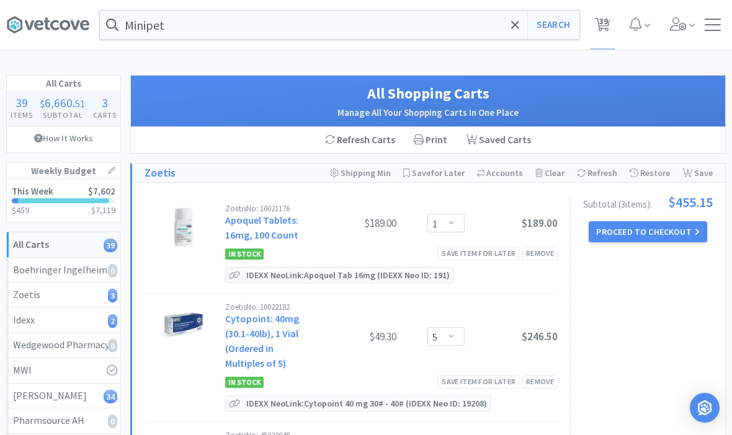
click at [432, 0] on div "Minipet Search Orders Shopping Discuss Discuss 39 39" at bounding box center [366, 25] width 720 height 50
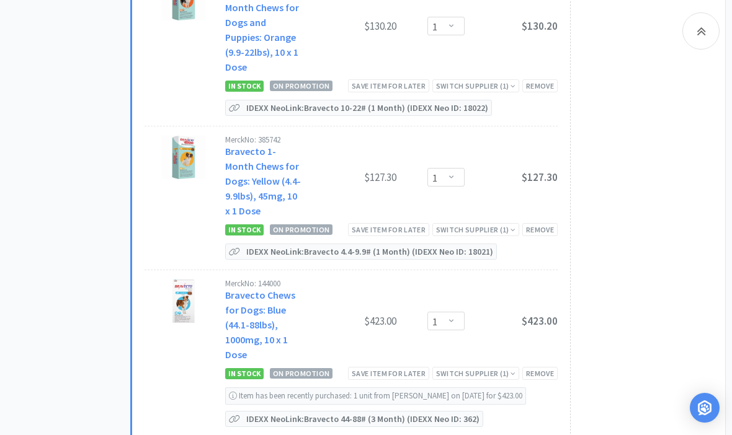
scroll to position [1746, 0]
click at [380, 367] on div "Save item for later" at bounding box center [388, 373] width 81 height 13
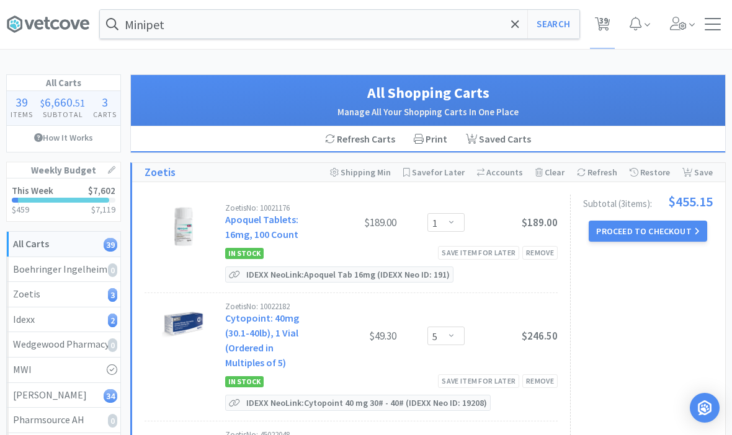
scroll to position [0, 0]
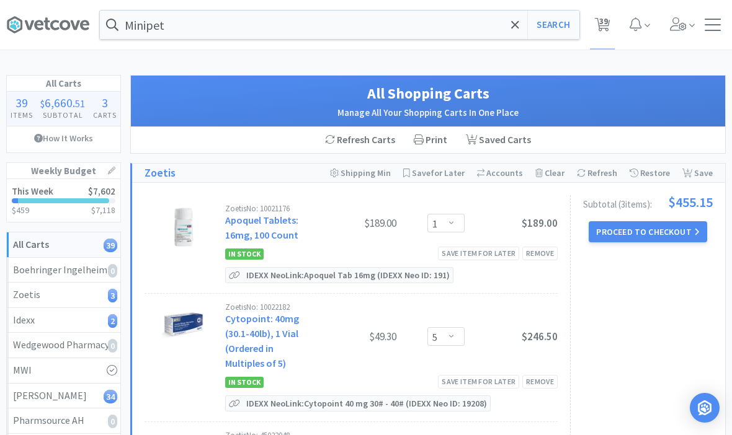
click at [511, 26] on icon at bounding box center [515, 25] width 8 height 12
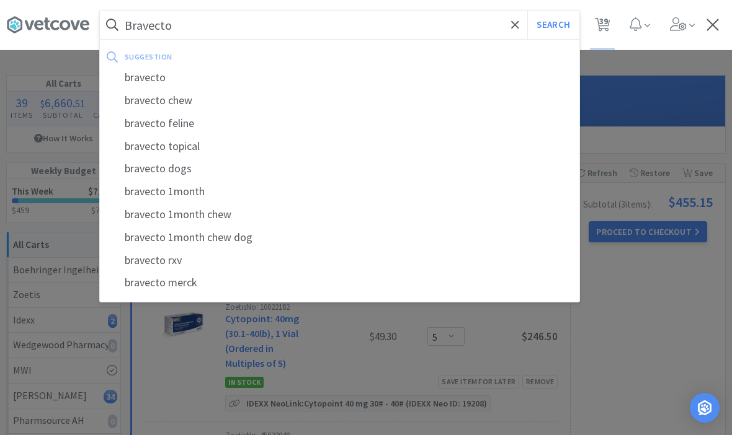
click at [553, 25] on button "Search" at bounding box center [552, 25] width 51 height 29
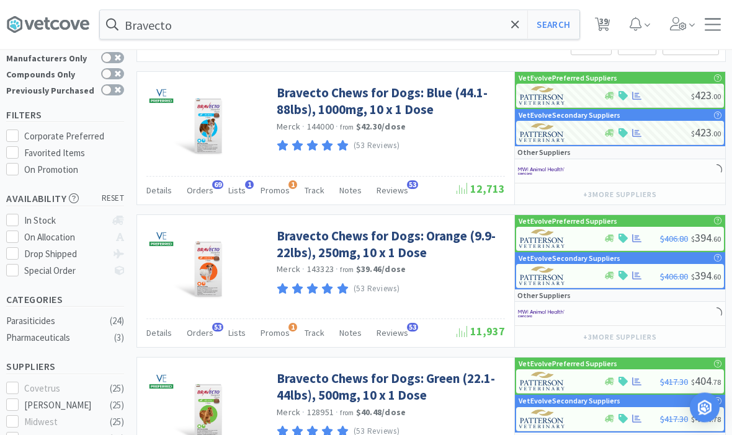
scroll to position [49, 0]
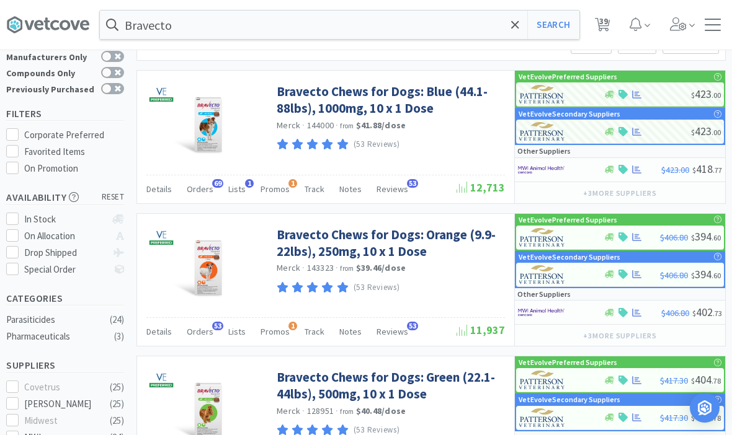
click at [321, 242] on link "Bravecto Chews for Dogs: Orange (9.9-22lbs), 250mg, 10 x 1 Dose" at bounding box center [389, 243] width 225 height 34
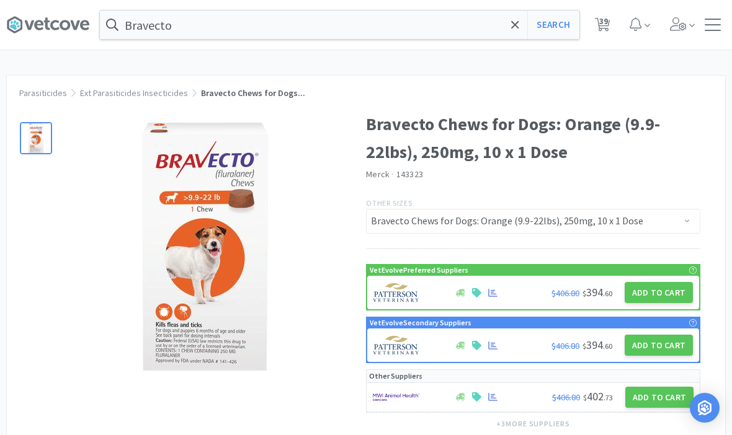
click at [668, 293] on button "Add to Cart" at bounding box center [659, 292] width 68 height 21
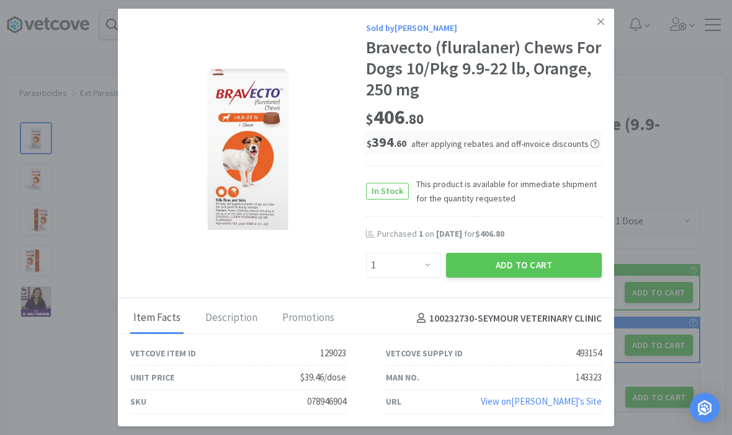
click at [560, 278] on button "Add to Cart" at bounding box center [524, 265] width 156 height 25
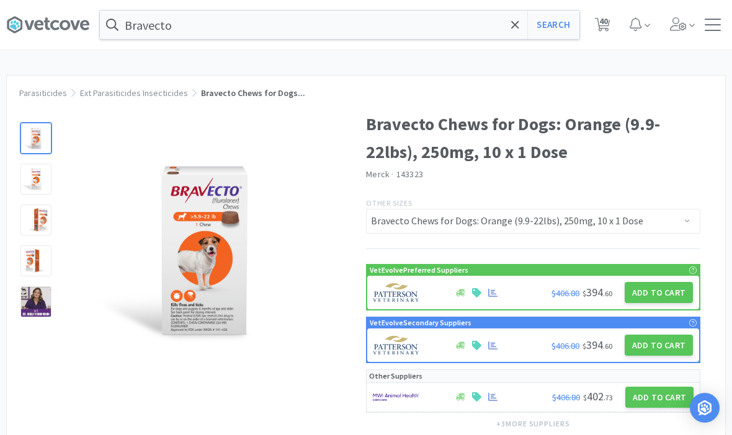
click at [605, 28] on span "40" at bounding box center [603, 21] width 9 height 50
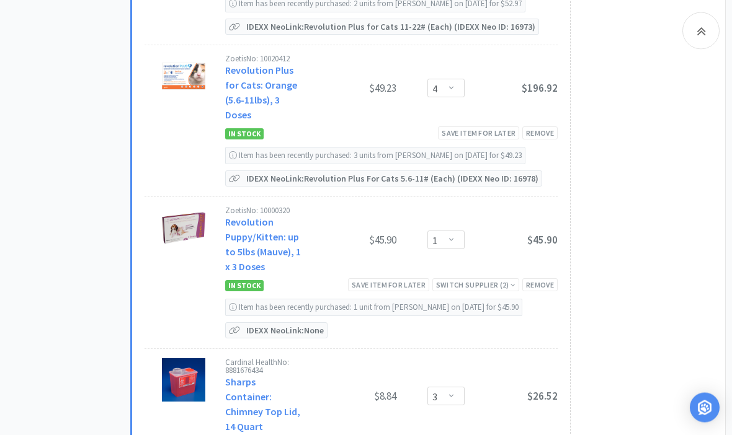
scroll to position [6459, 0]
click at [448, 231] on select "Enter Quantity 1 2 3 4 5 6 7 8 9 10 11 12 13 14 15 16 17 18 19 20 Enter Quantity" at bounding box center [445, 240] width 37 height 19
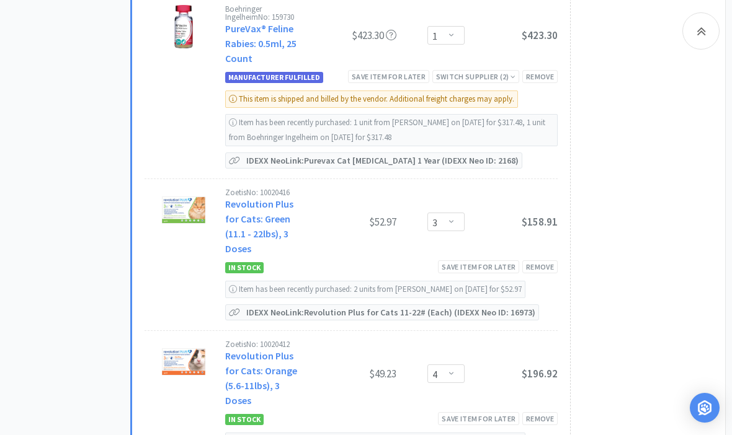
scroll to position [6128, 0]
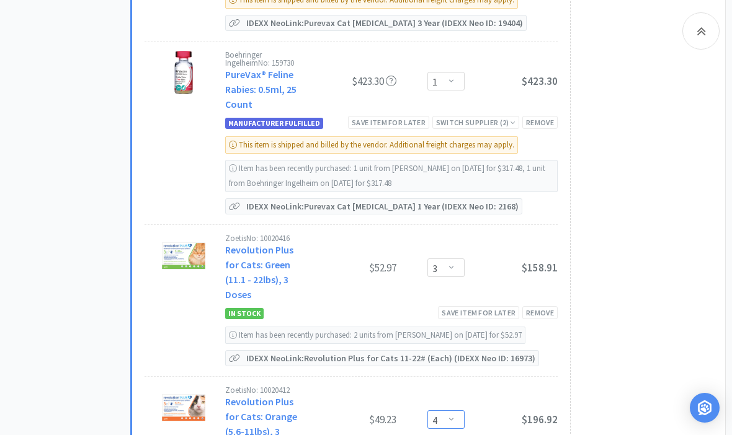
click at [455, 411] on select "Enter Quantity 1 2 3 4 5 6 7 8 9 10 11 12 13 14 15 16 17 18 19 20 Enter Quantity" at bounding box center [445, 420] width 37 height 19
click at [453, 259] on select "Enter Quantity 1 2 3 4 5 6 7 8 9 10 11 12 13 14 15 16 17 18 19 20 Enter Quantity" at bounding box center [445, 268] width 37 height 19
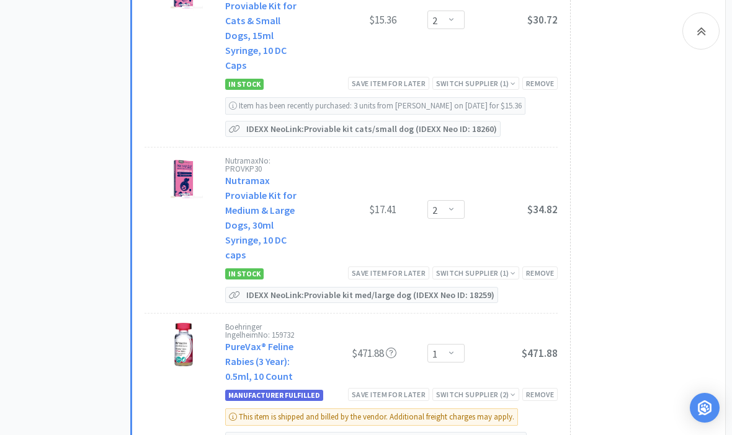
scroll to position [5769, 0]
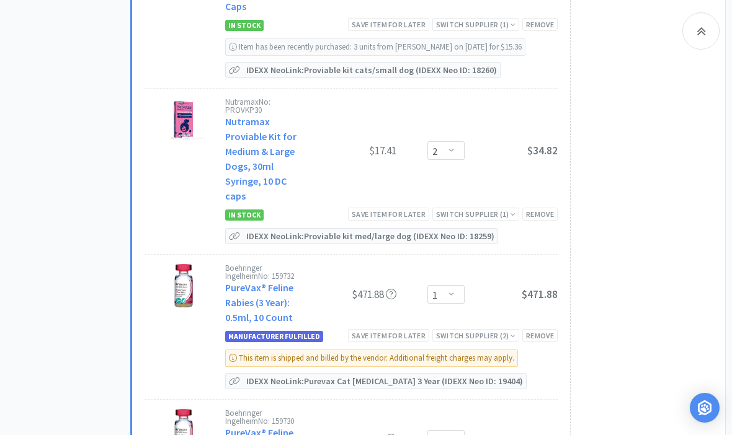
click at [399, 329] on div "Save item for later" at bounding box center [388, 335] width 81 height 13
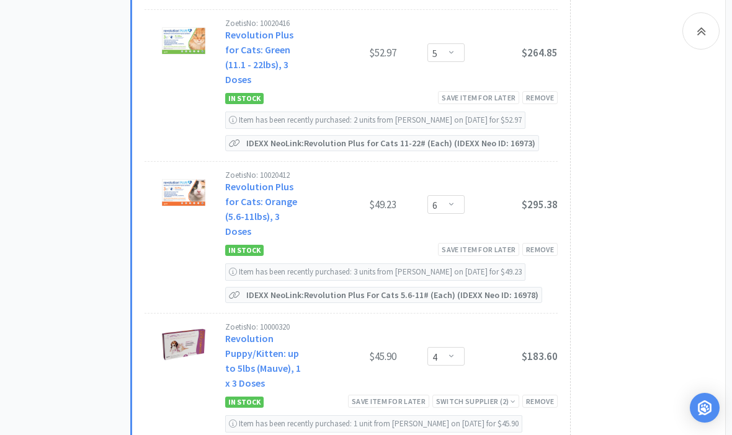
scroll to position [6197, 0]
click at [448, 196] on select "Enter Quantity 1 2 3 4 5 6 7 8 9 10 11 12 13 14 15 16 17 18 19 20 Enter Quantity" at bounding box center [445, 205] width 37 height 19
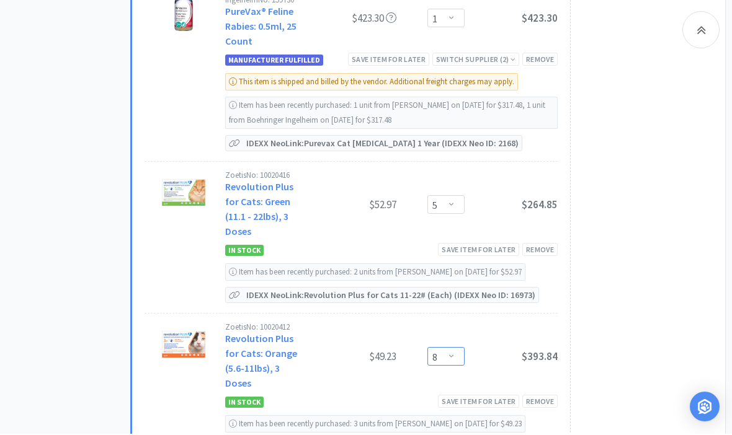
scroll to position [6046, 0]
click at [441, 195] on select "Enter Quantity 1 2 3 4 5 6 7 8 9 10 11 12 13 14 15 16 17 18 19 20 Enter Quantity" at bounding box center [445, 204] width 37 height 19
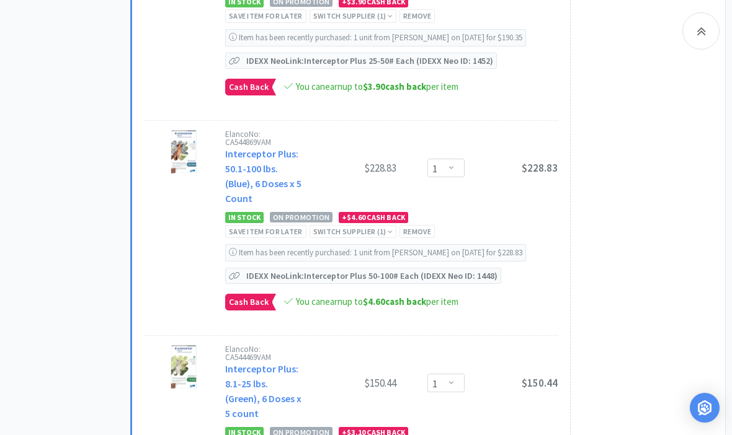
scroll to position [4782, 0]
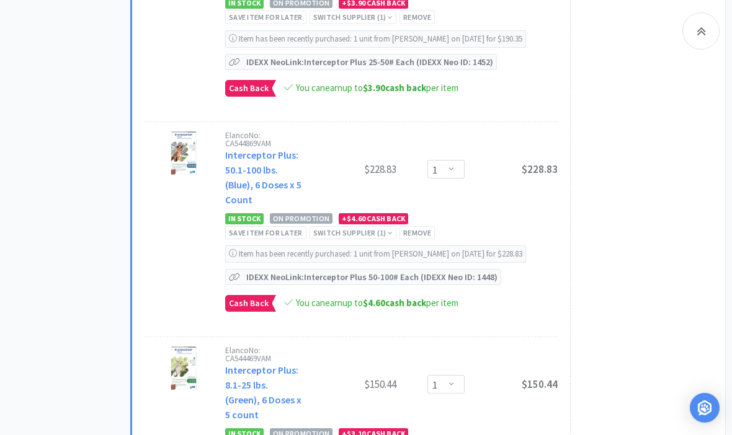
click at [261, 226] on div "Save item for later" at bounding box center [265, 232] width 81 height 13
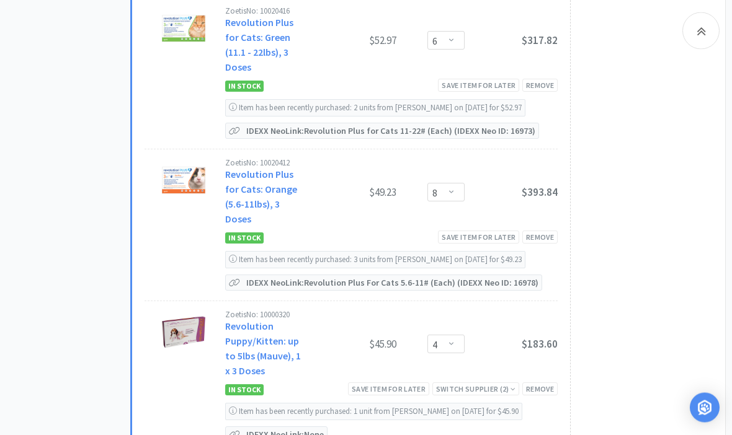
scroll to position [5995, 0]
click at [458, 311] on div "Zoetis No: 10000320 Revolution Puppy/Kitten: up to 5lbs (Mauve), 1 x 3 Doses $4…" at bounding box center [391, 345] width 332 height 69
click at [448, 335] on select "Enter Quantity 1 2 3 4 5 6 7 8 9 10 11 12 13 14 15 16 17 18 19 20 Enter Quantity" at bounding box center [445, 344] width 37 height 19
click at [695, 41] on div at bounding box center [700, 30] width 37 height 37
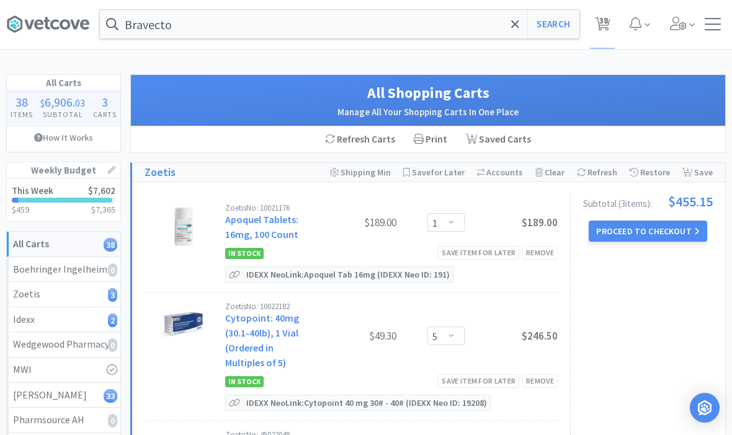
scroll to position [0, 0]
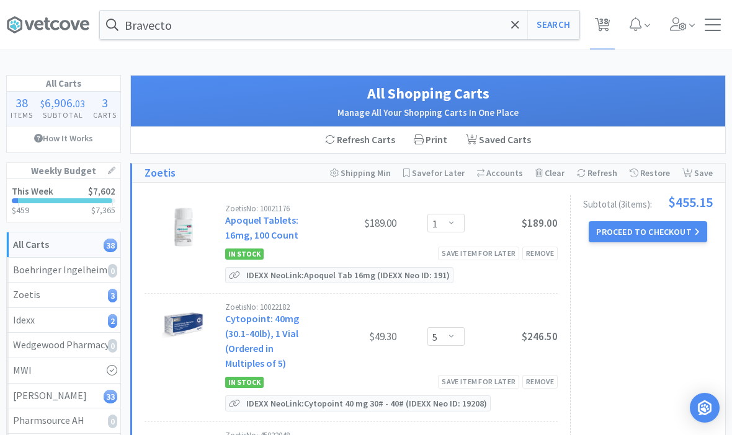
click at [512, 26] on icon at bounding box center [515, 25] width 8 height 12
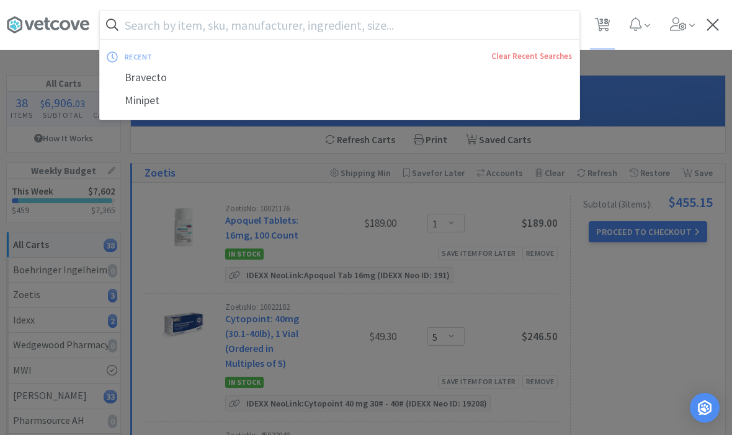
scroll to position [1, 0]
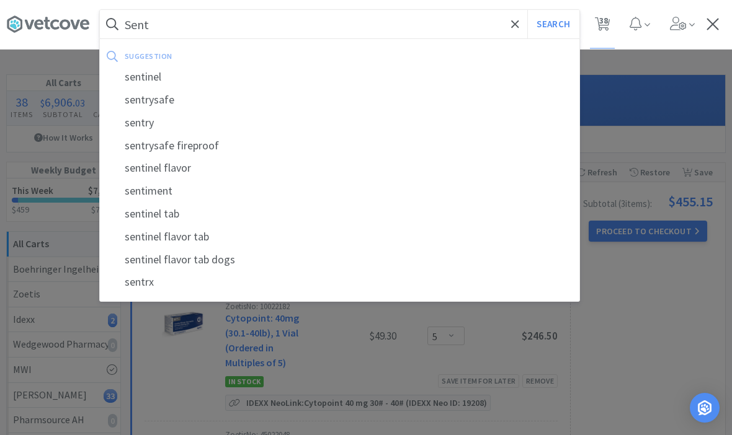
click at [139, 78] on div "sentinel" at bounding box center [340, 77] width 480 height 23
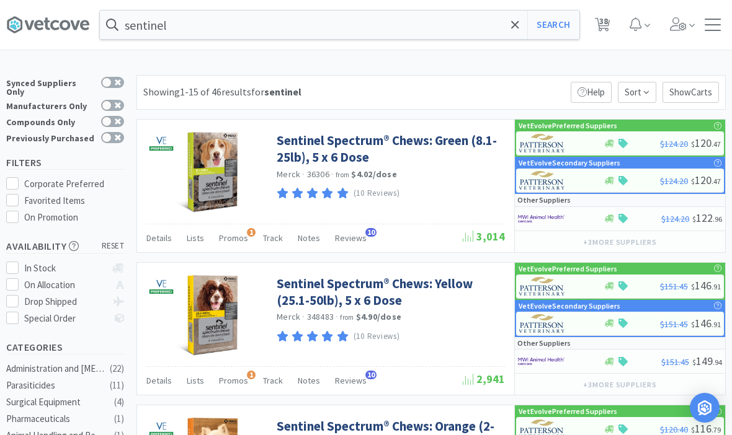
click at [604, 20] on span "38" at bounding box center [603, 21] width 9 height 50
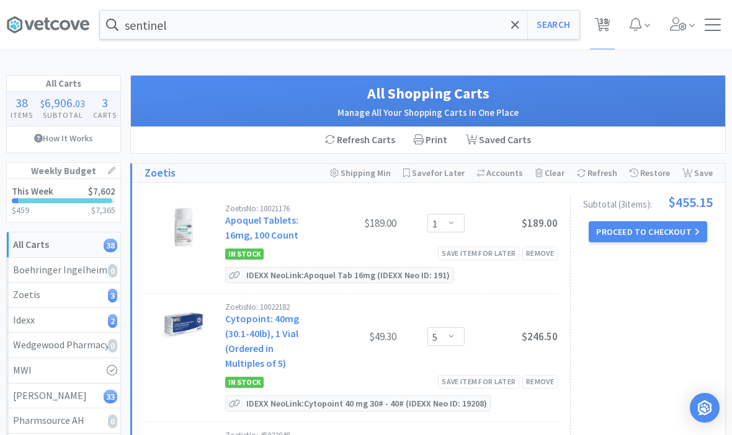
click at [506, 27] on input "sentinel" at bounding box center [340, 25] width 480 height 29
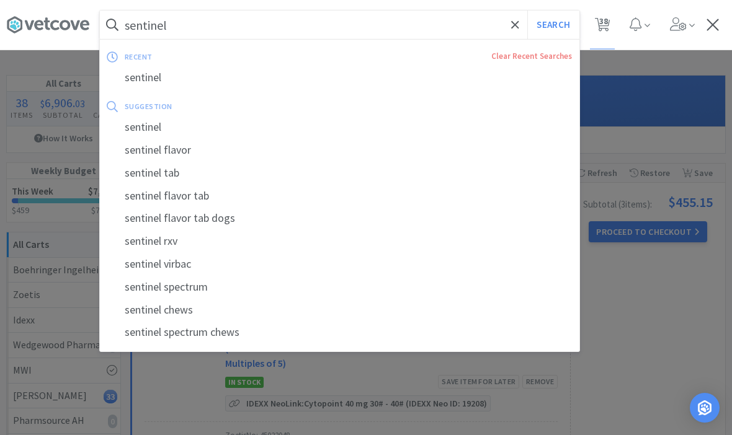
click at [519, 27] on icon at bounding box center [515, 25] width 8 height 12
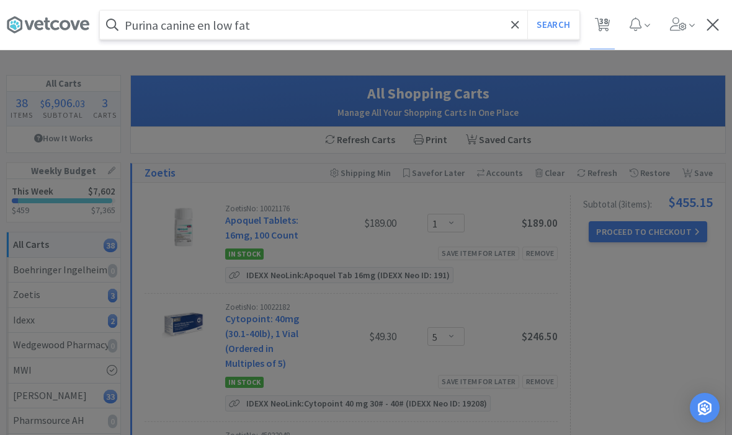
click at [553, 25] on button "Search" at bounding box center [552, 25] width 51 height 29
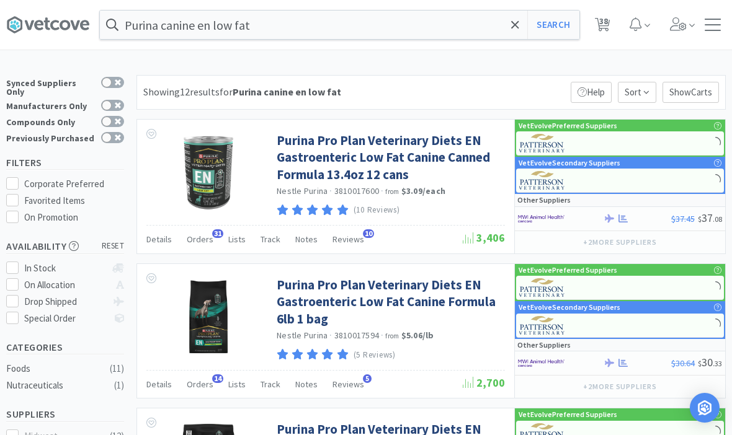
click at [347, 162] on link "Purina Pro Plan Veterinary Diets EN Gastroenteric Low Fat Canine Canned Formula…" at bounding box center [389, 157] width 225 height 51
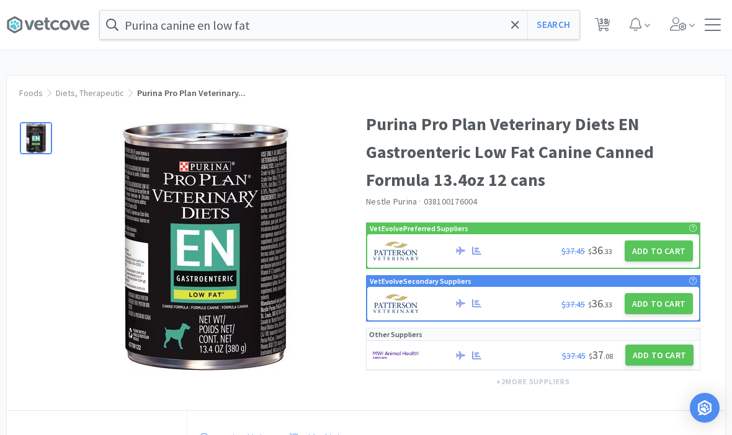
click at [656, 254] on button "Add to Cart" at bounding box center [659, 251] width 68 height 21
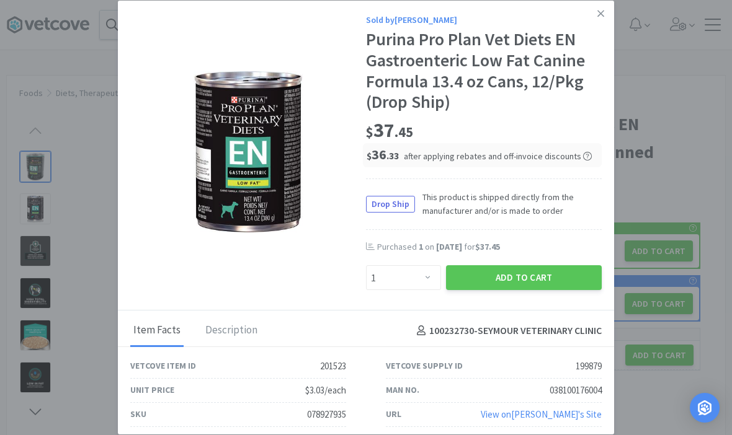
click at [539, 266] on button "Add to Cart" at bounding box center [524, 277] width 156 height 25
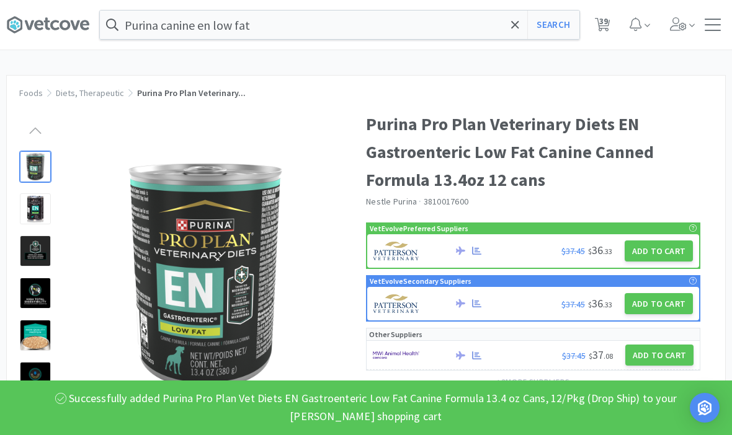
click at [515, 20] on icon at bounding box center [515, 25] width 8 height 12
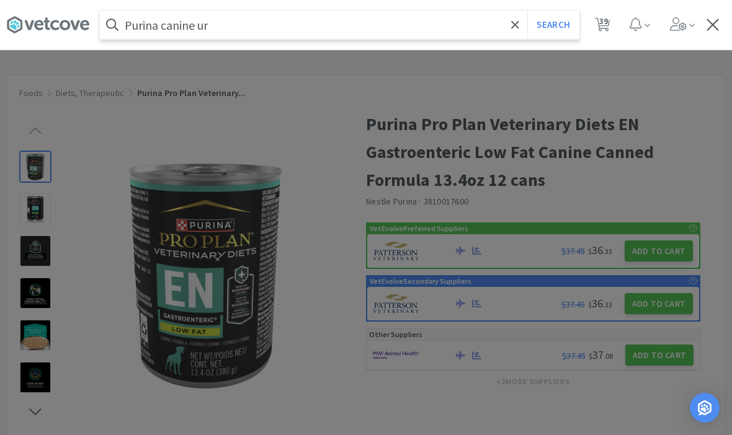
click at [553, 25] on button "Search" at bounding box center [552, 25] width 51 height 29
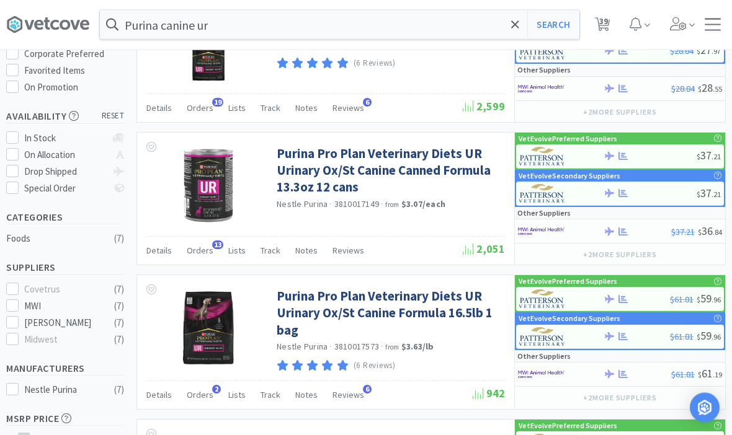
scroll to position [130, 0]
click at [351, 169] on link "Purina Pro Plan Veterinary Diets UR Urinary Ox/St Canine Canned Formula 13.3oz …" at bounding box center [389, 170] width 225 height 51
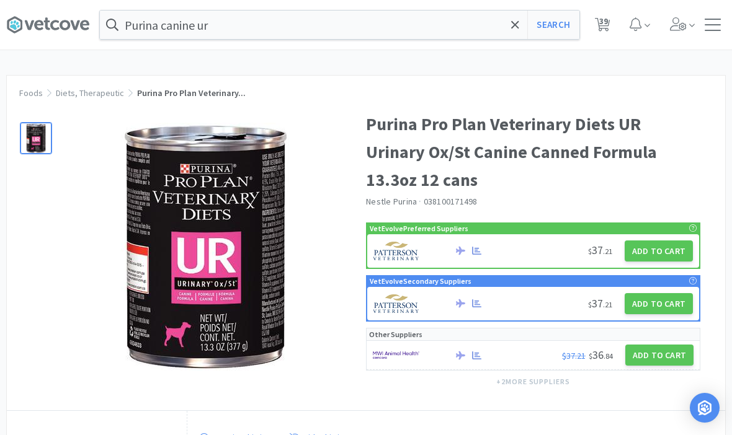
click at [668, 251] on button "Add to Cart" at bounding box center [659, 251] width 68 height 21
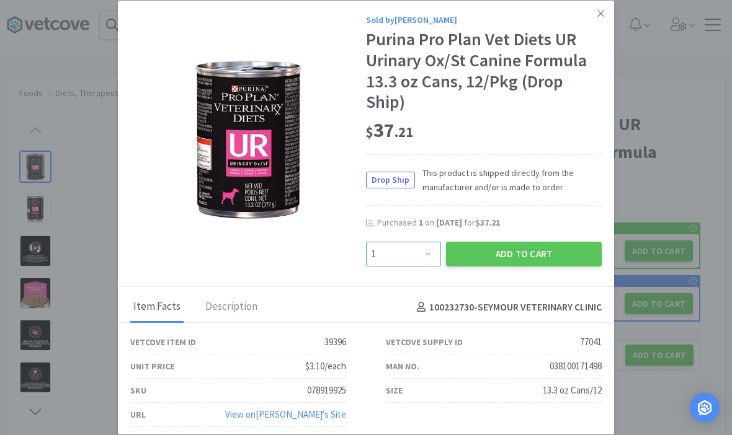
click at [422, 267] on select "Enter Quantity 1 2 3 4 5 6 7 8 9 10 11 12 13 14 15 16 17 18 19 20 Enter Quantity" at bounding box center [403, 254] width 75 height 25
click at [532, 265] on button "Add to Cart" at bounding box center [524, 254] width 156 height 25
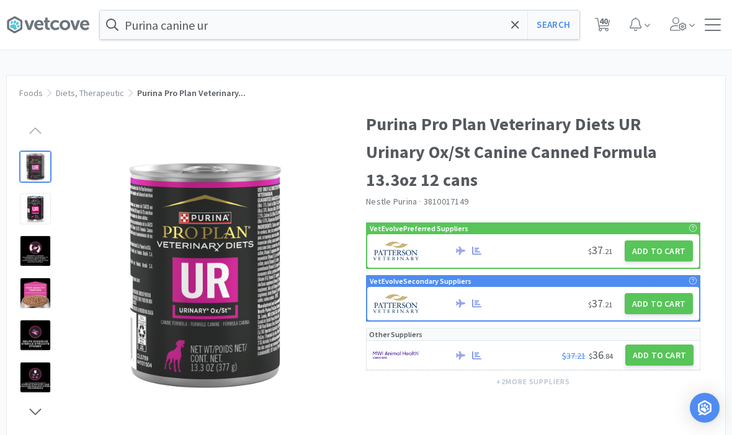
click at [607, 30] on span "40" at bounding box center [603, 21] width 9 height 50
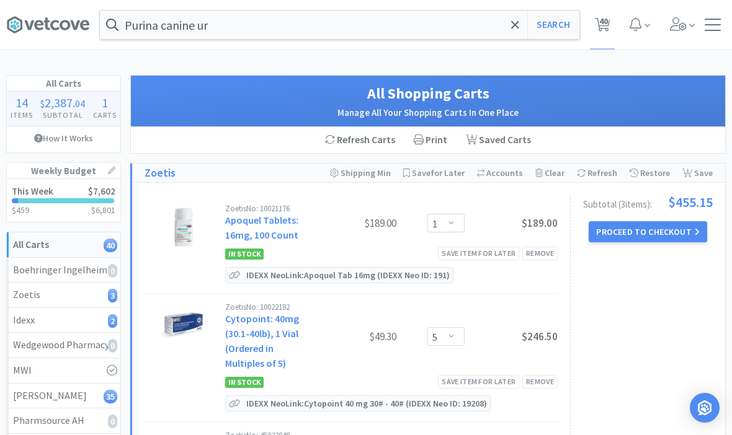
click at [609, 25] on icon at bounding box center [603, 25] width 16 height 14
click at [520, 30] on span at bounding box center [515, 25] width 14 height 26
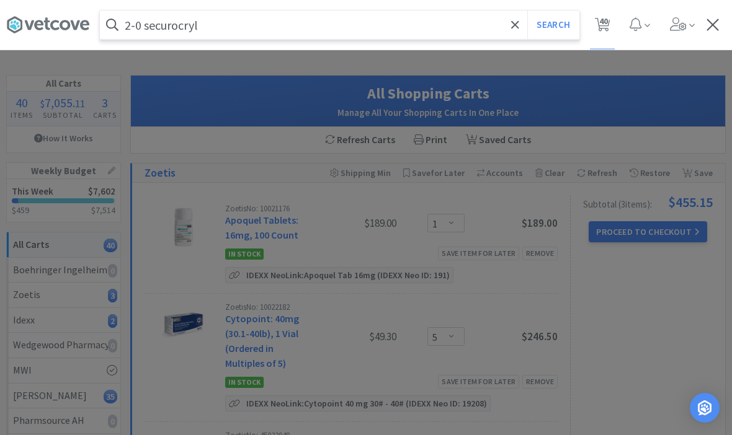
click at [553, 25] on button "Search" at bounding box center [552, 25] width 51 height 29
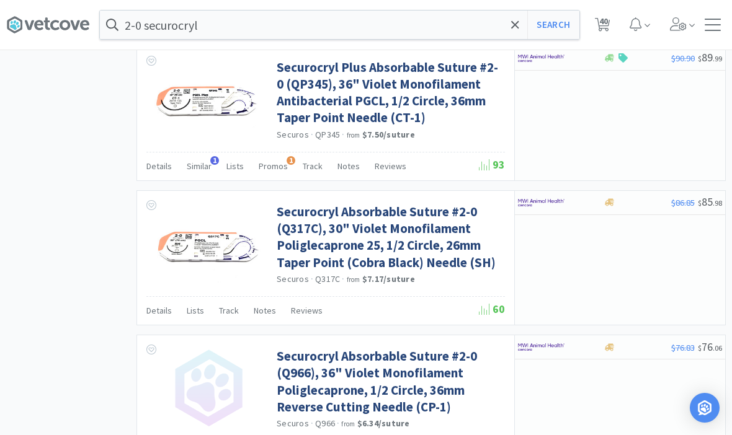
scroll to position [1277, 0]
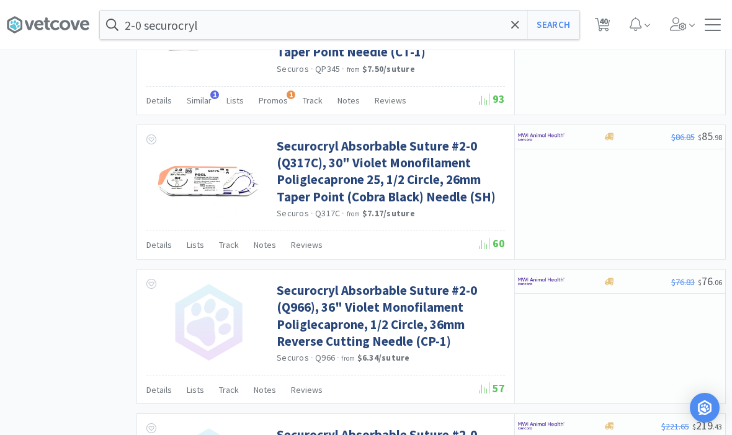
click at [466, 19] on input "2-0 securocryl" at bounding box center [340, 25] width 480 height 29
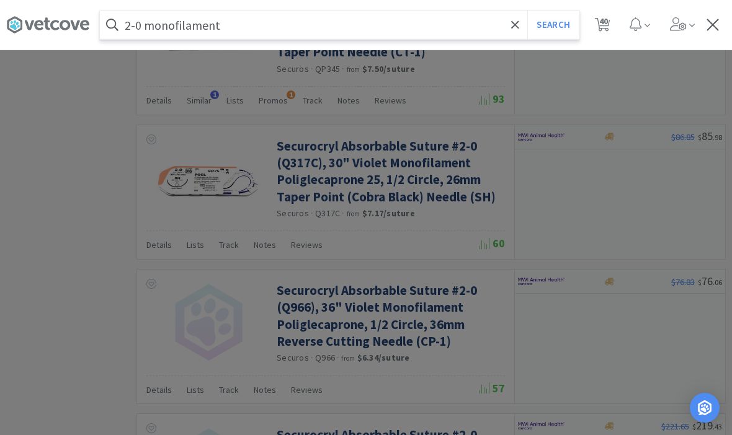
click at [553, 25] on button "Search" at bounding box center [552, 25] width 51 height 29
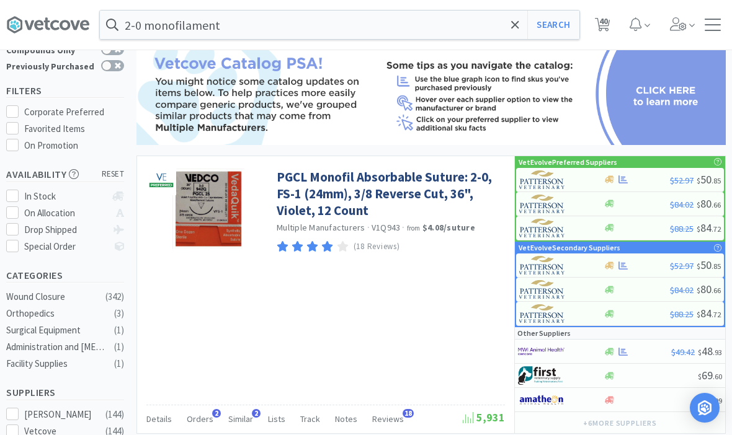
scroll to position [73, 0]
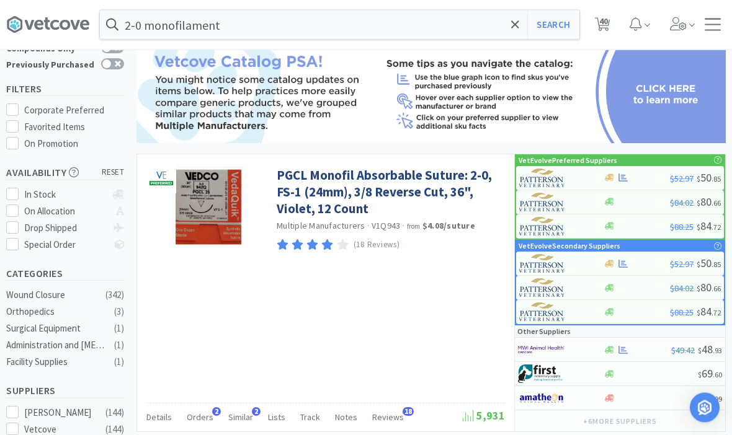
click at [210, 416] on span "Orders" at bounding box center [200, 418] width 27 height 11
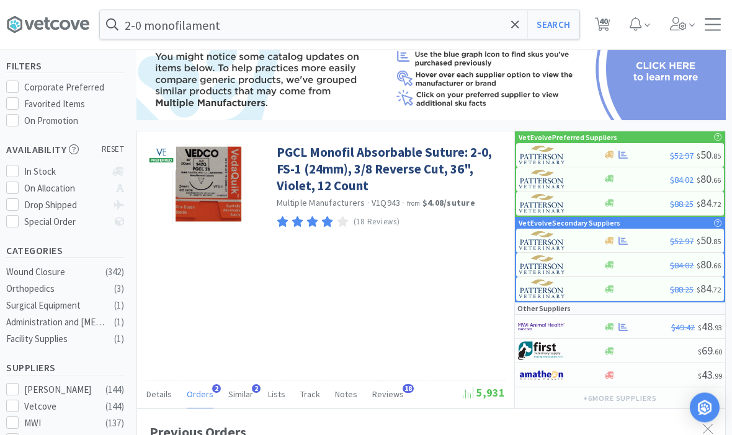
scroll to position [92, 0]
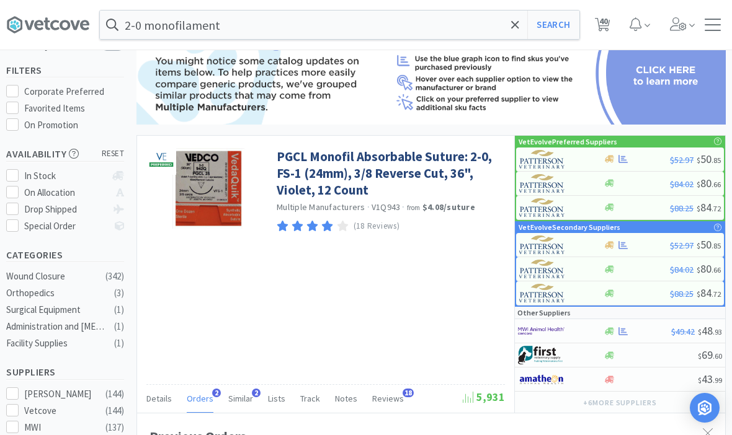
click at [355, 172] on link "PGCL Monofil Absorbable Suture: 2-0, FS-1 (24mm), 3/8 Reverse Cut, 36", Violet,…" at bounding box center [389, 173] width 225 height 51
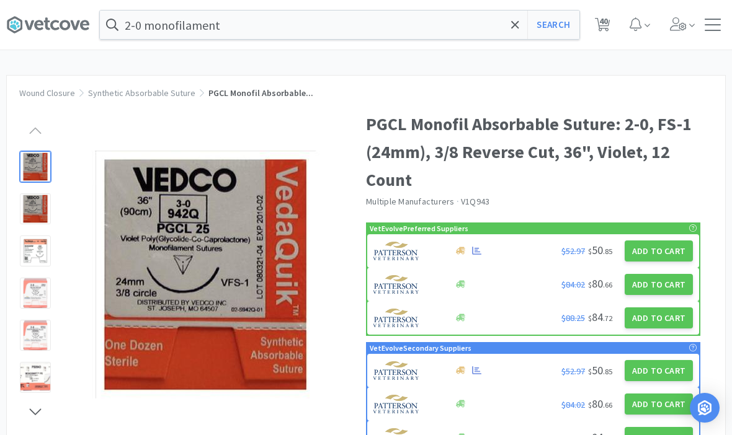
click at [659, 252] on button "Add to Cart" at bounding box center [659, 251] width 68 height 21
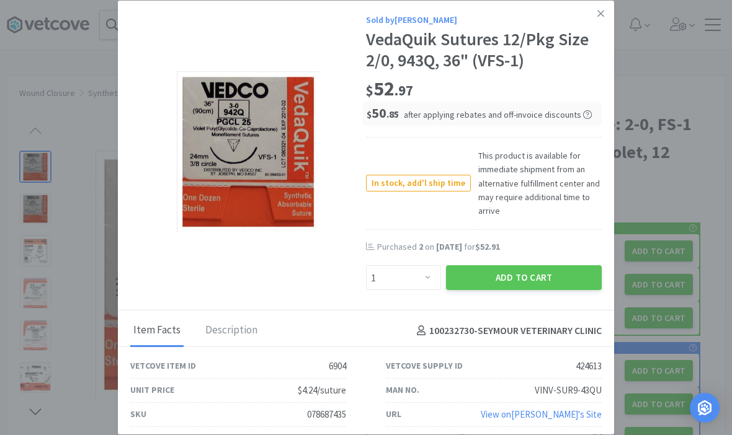
click at [537, 290] on button "Add to Cart" at bounding box center [524, 277] width 156 height 25
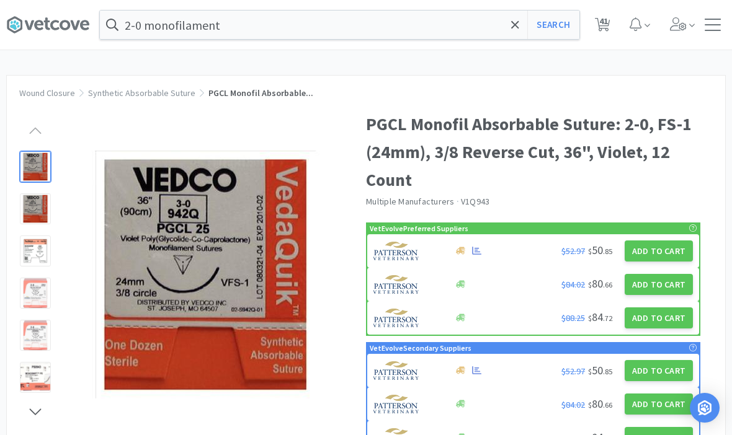
click at [141, 30] on input "2-0 monofilament" at bounding box center [340, 25] width 480 height 29
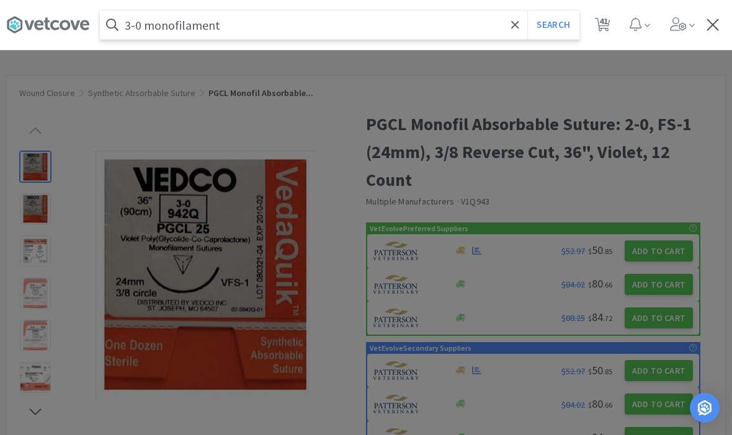
click at [553, 25] on button "Search" at bounding box center [552, 25] width 51 height 29
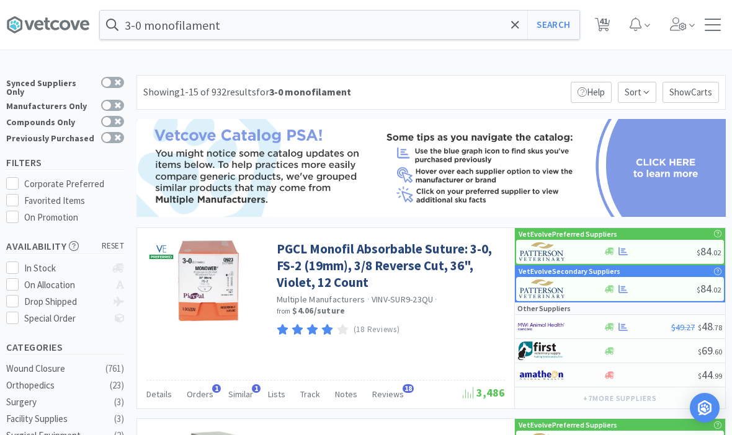
click at [221, 389] on div "Details Orders 1 Similar 1 Lists Track Notes Reviews 18" at bounding box center [304, 397] width 316 height 24
click at [207, 393] on span "Orders" at bounding box center [200, 394] width 27 height 11
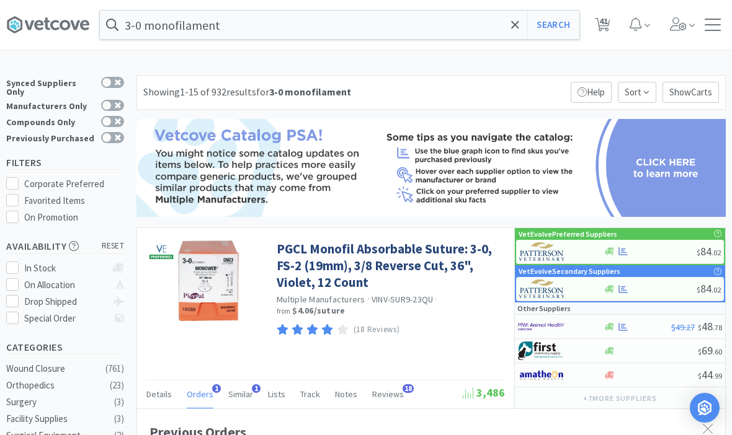
click at [315, 274] on link "PGCL Monofil Absorbable Suture: 3-0, FS-2 (19mm), 3/8 Reverse Cut, 36", Violet,…" at bounding box center [389, 266] width 225 height 51
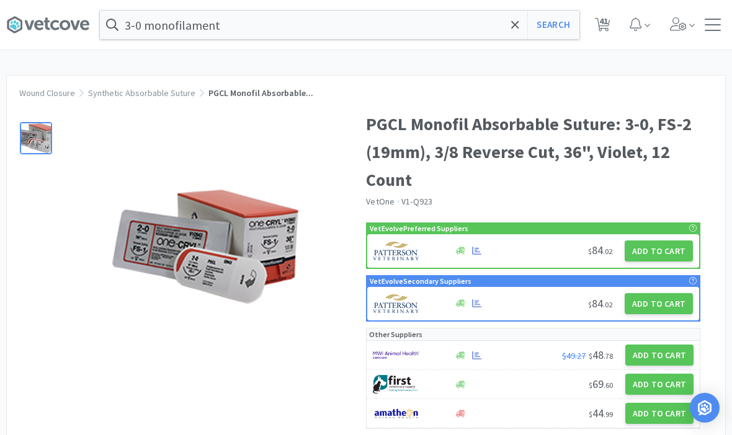
click at [672, 359] on button "Add to Cart" at bounding box center [659, 355] width 68 height 21
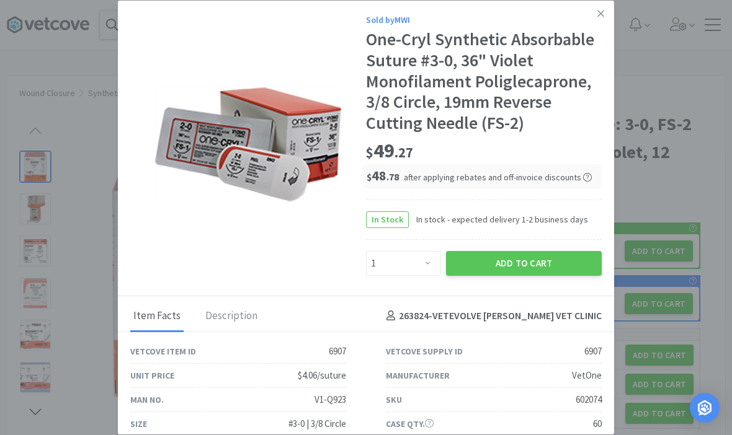
click at [542, 267] on button "Add to Cart" at bounding box center [524, 263] width 156 height 25
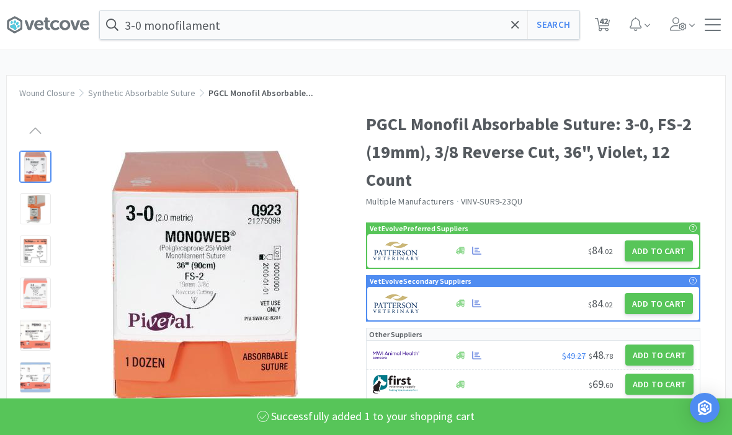
click at [599, 27] on span "42" at bounding box center [603, 21] width 9 height 50
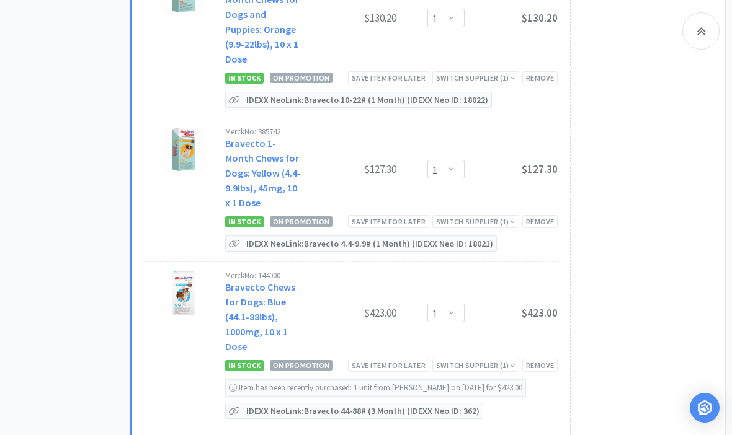
scroll to position [1824, 0]
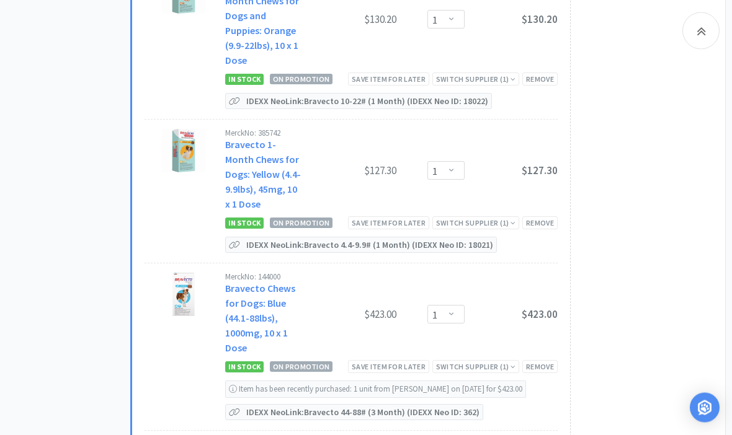
click at [391, 361] on div "Save item for later" at bounding box center [388, 367] width 81 height 13
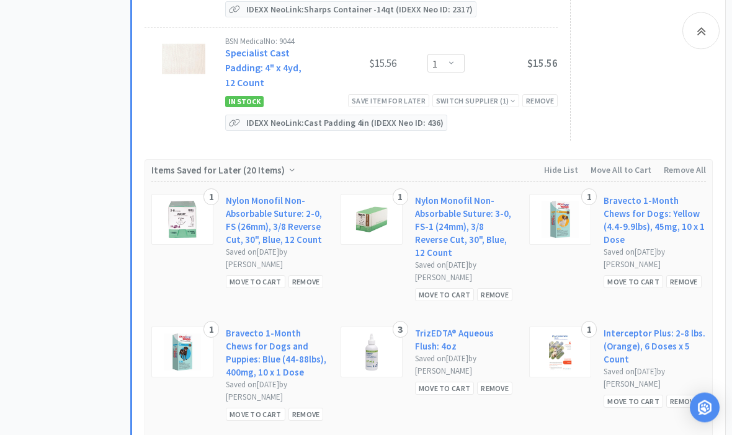
scroll to position [7079, 0]
click at [242, 408] on div "Move to Cart" at bounding box center [256, 414] width 60 height 13
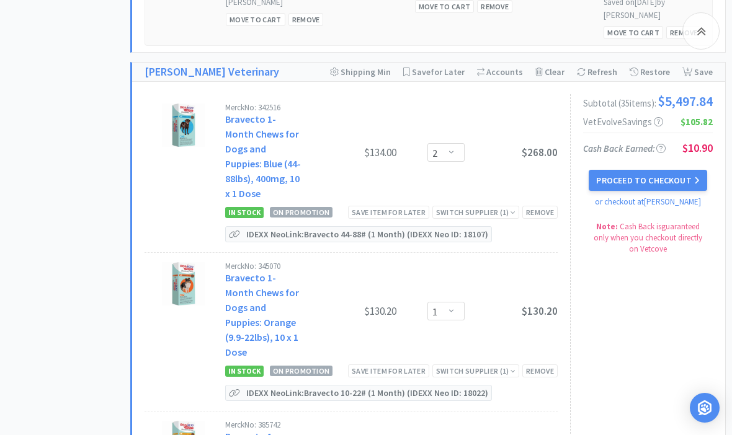
scroll to position [1532, 0]
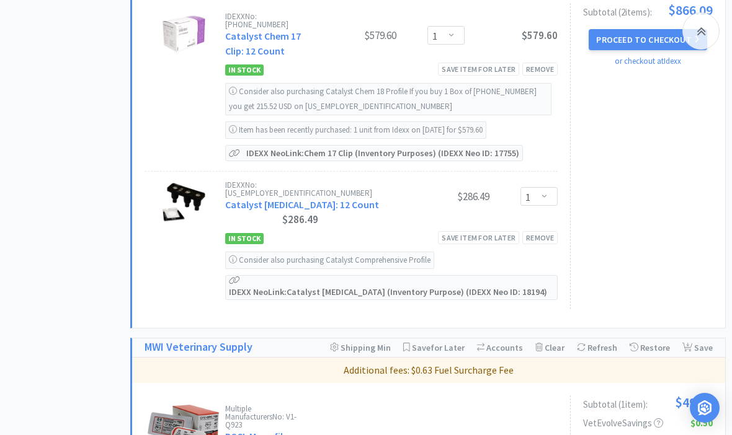
click at [708, 30] on div at bounding box center [700, 30] width 37 height 37
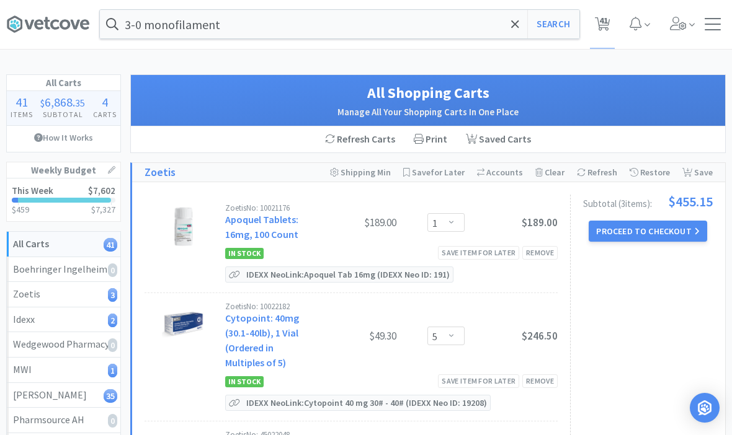
scroll to position [0, 0]
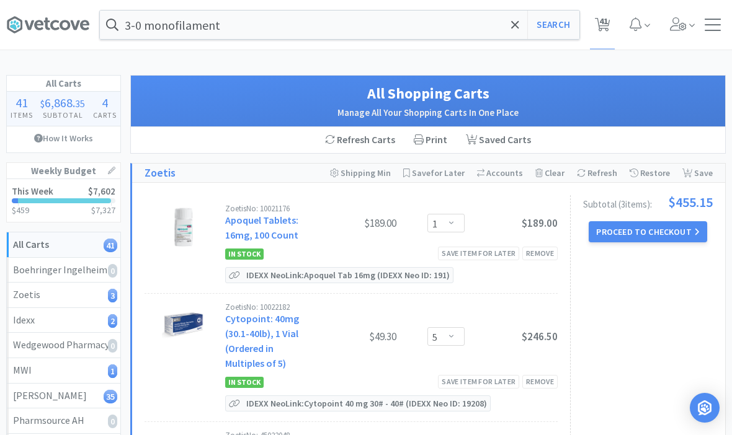
click at [713, 25] on div at bounding box center [713, 25] width 16 height 12
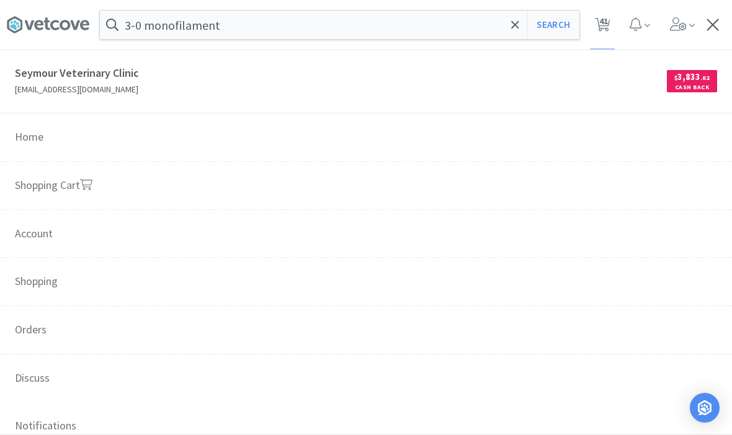
click at [65, 182] on link "Shopping Cart" at bounding box center [366, 186] width 732 height 49
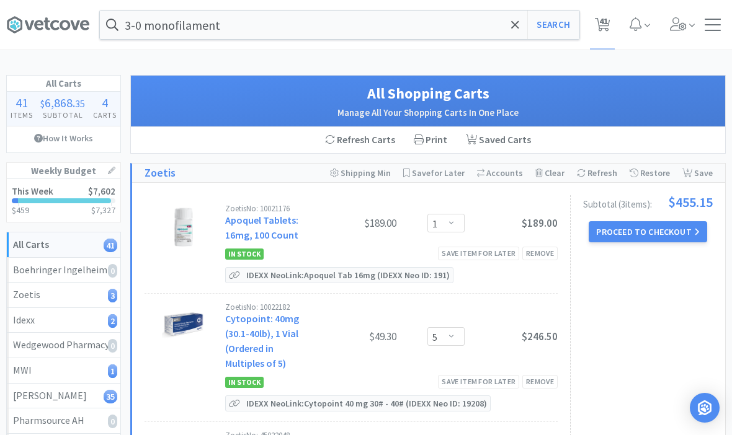
click at [512, 19] on icon at bounding box center [515, 25] width 8 height 12
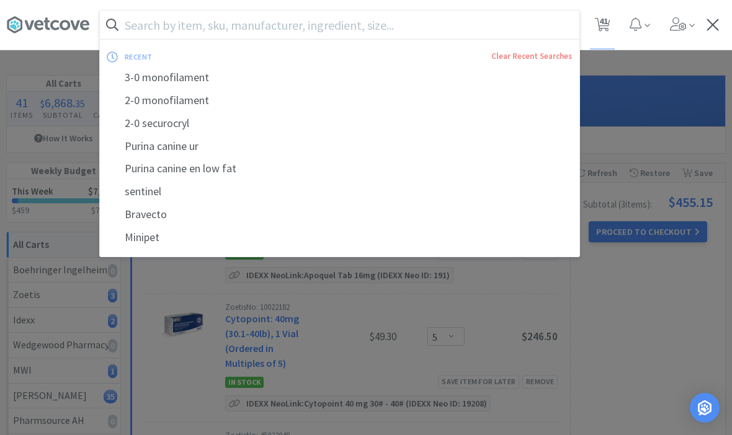
scroll to position [1, 0]
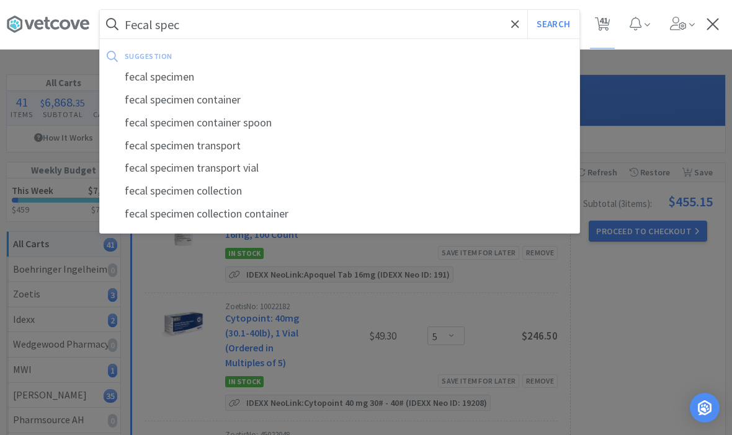
click at [169, 101] on div "fecal specimen container" at bounding box center [340, 100] width 480 height 23
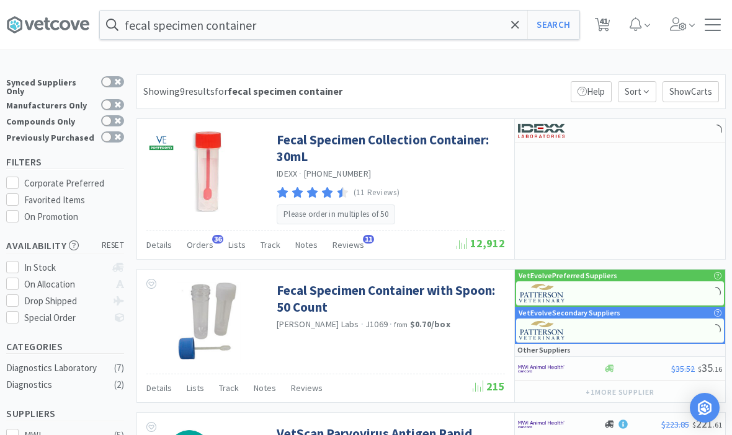
click at [287, 155] on link "Fecal Specimen Collection Container: 30mL" at bounding box center [389, 149] width 225 height 34
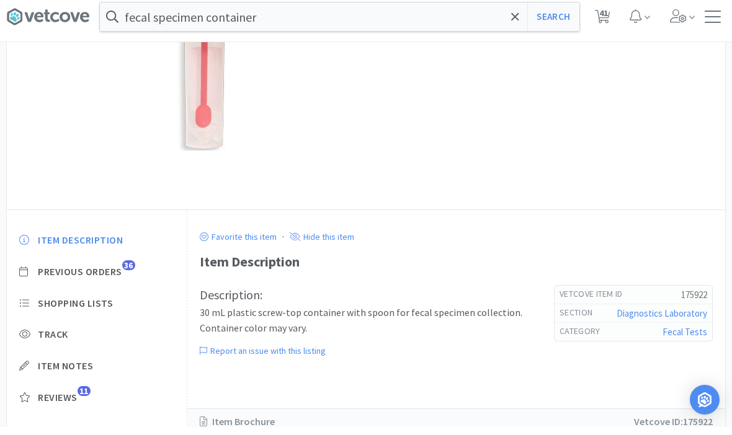
scroll to position [146, 0]
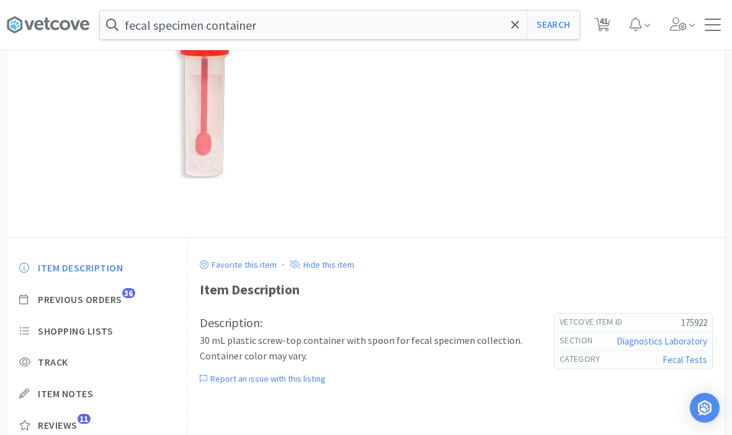
click at [80, 293] on span "Previous Orders" at bounding box center [80, 299] width 84 height 13
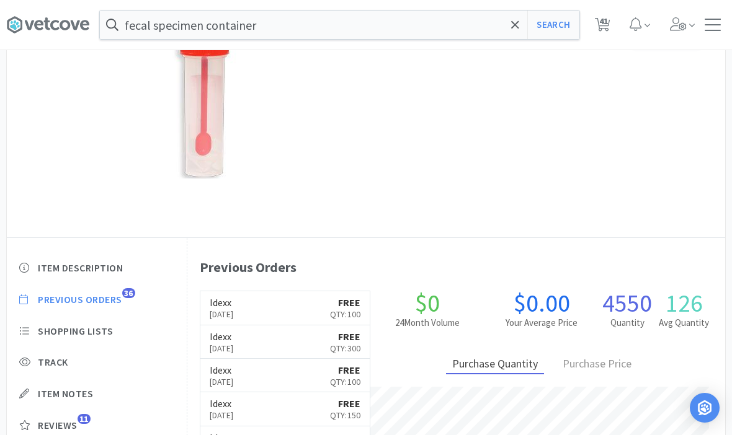
scroll to position [338, 538]
click at [59, 304] on span "Previous Orders" at bounding box center [80, 299] width 84 height 13
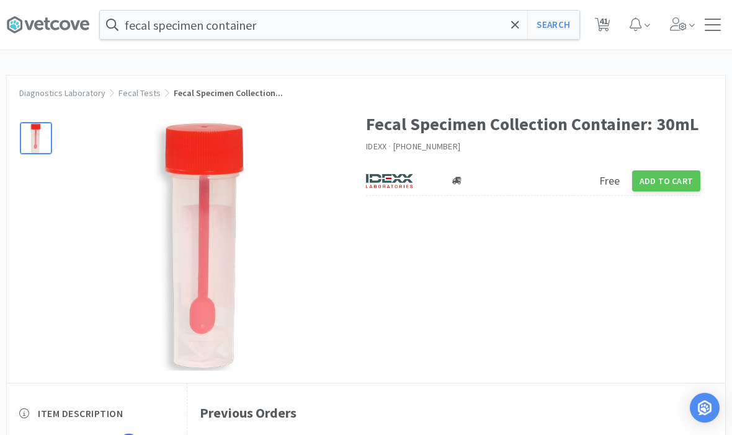
click at [677, 178] on button "Add to Cart" at bounding box center [666, 181] width 68 height 21
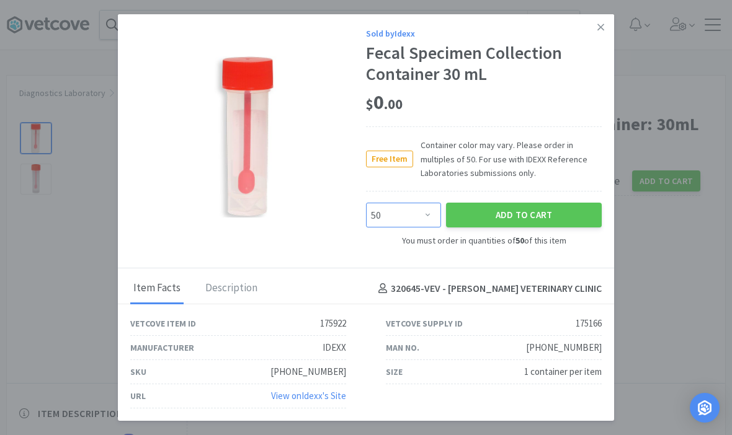
click at [418, 209] on select "Enter Quantity 50 100 150 200 250 300 350 400 450 500 550 600 650 700 750 800 8…" at bounding box center [403, 215] width 75 height 25
click at [486, 213] on button "Add to Cart" at bounding box center [524, 215] width 156 height 25
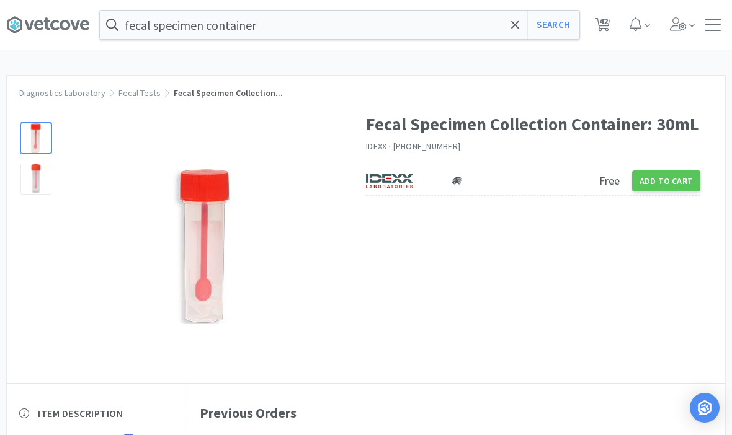
click at [519, 26] on icon at bounding box center [515, 25] width 8 height 12
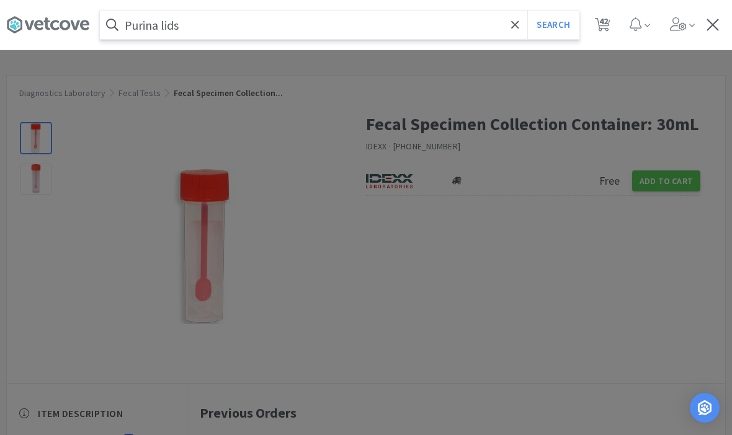
click at [553, 25] on button "Search" at bounding box center [552, 25] width 51 height 29
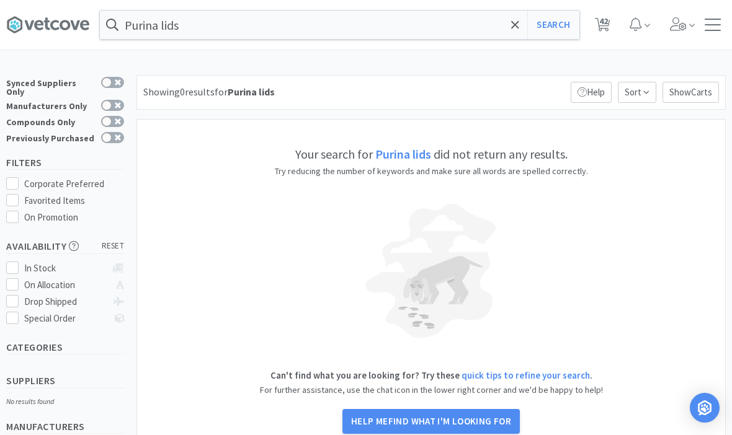
click at [429, 27] on input "Purina lids" at bounding box center [340, 25] width 480 height 29
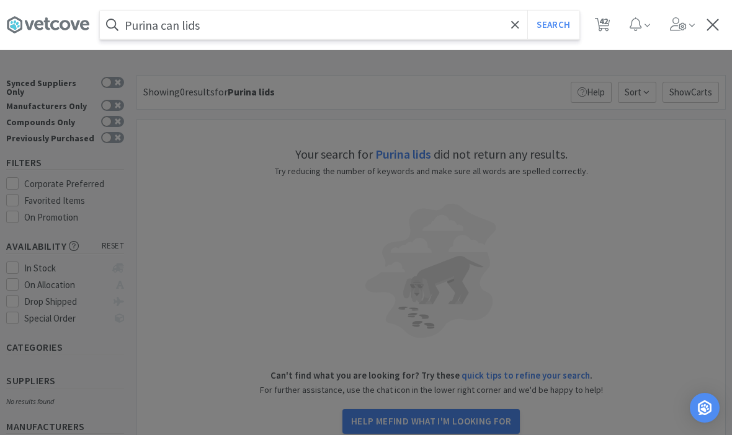
click at [553, 25] on button "Search" at bounding box center [552, 25] width 51 height 29
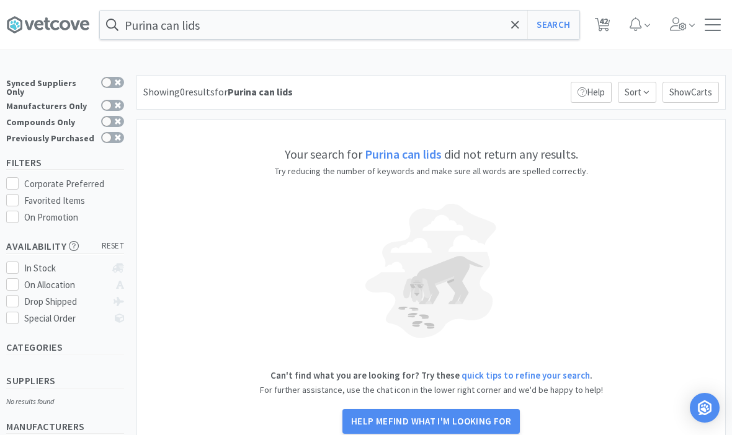
click at [519, 29] on icon at bounding box center [515, 25] width 8 height 12
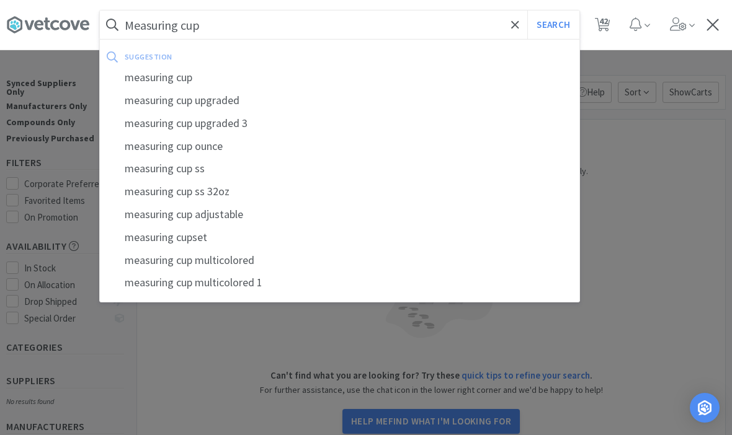
click at [553, 25] on button "Search" at bounding box center [552, 25] width 51 height 29
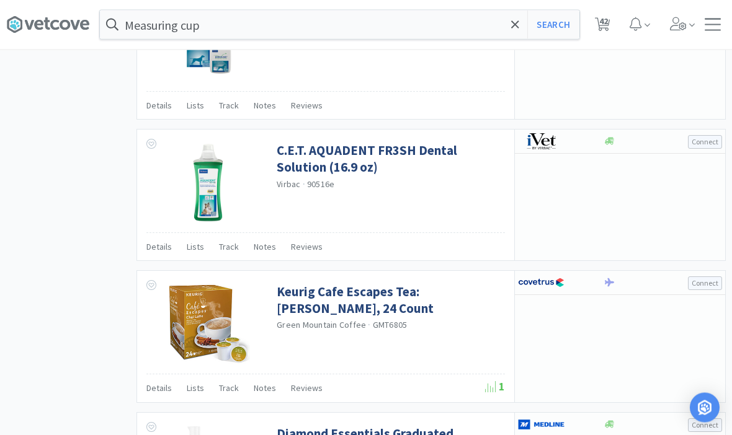
scroll to position [1434, 0]
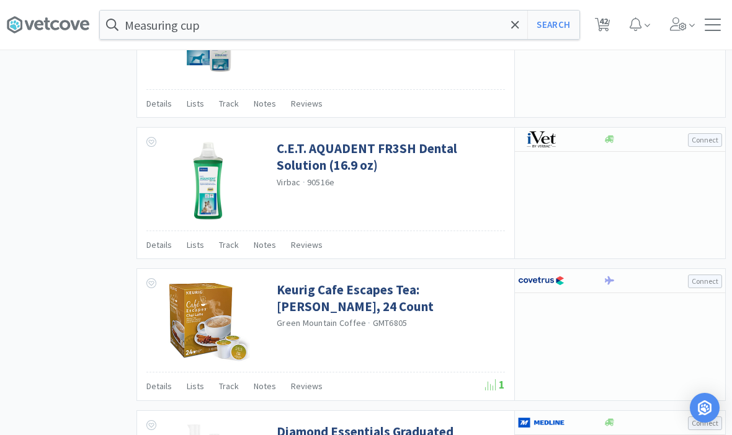
click at [517, 32] on span at bounding box center [515, 25] width 14 height 26
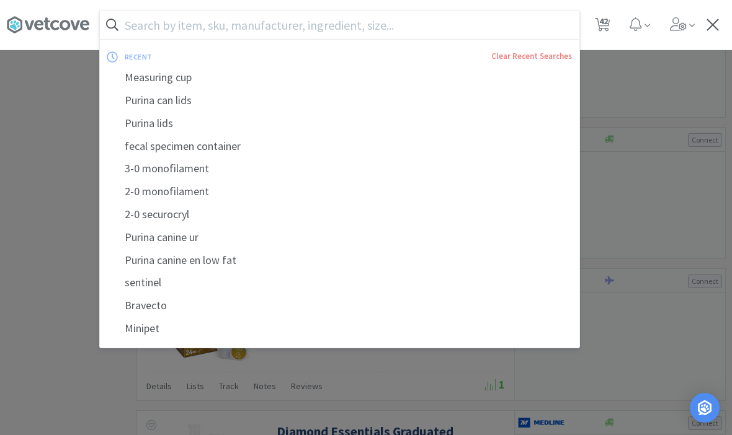
scroll to position [1433, 0]
click at [675, 89] on div at bounding box center [366, 217] width 732 height 435
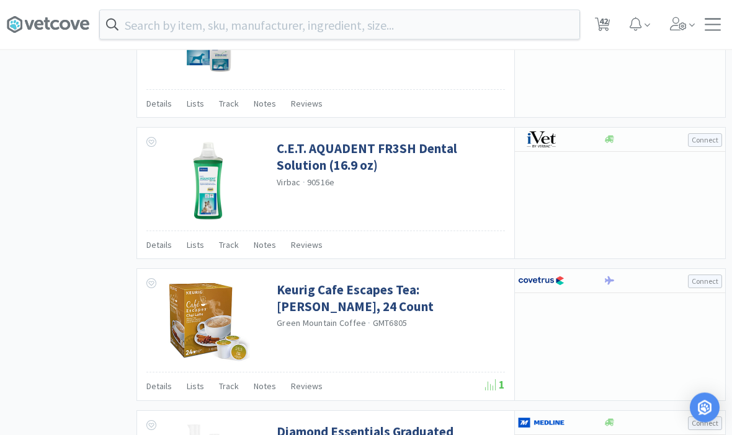
click at [602, 27] on span "42" at bounding box center [603, 21] width 9 height 50
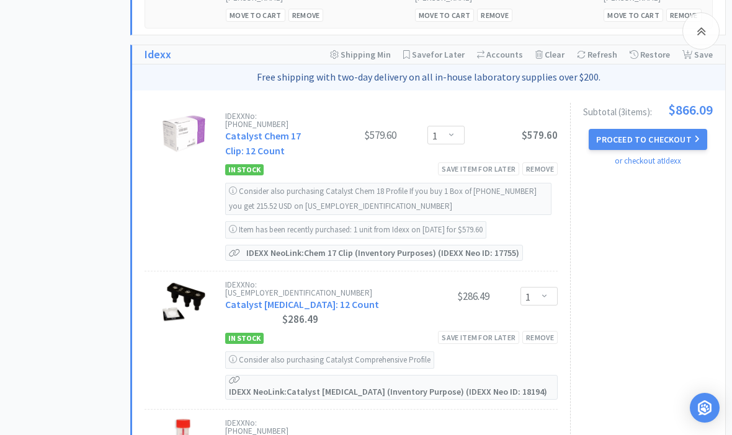
scroll to position [633, 0]
